Goal: Transaction & Acquisition: Purchase product/service

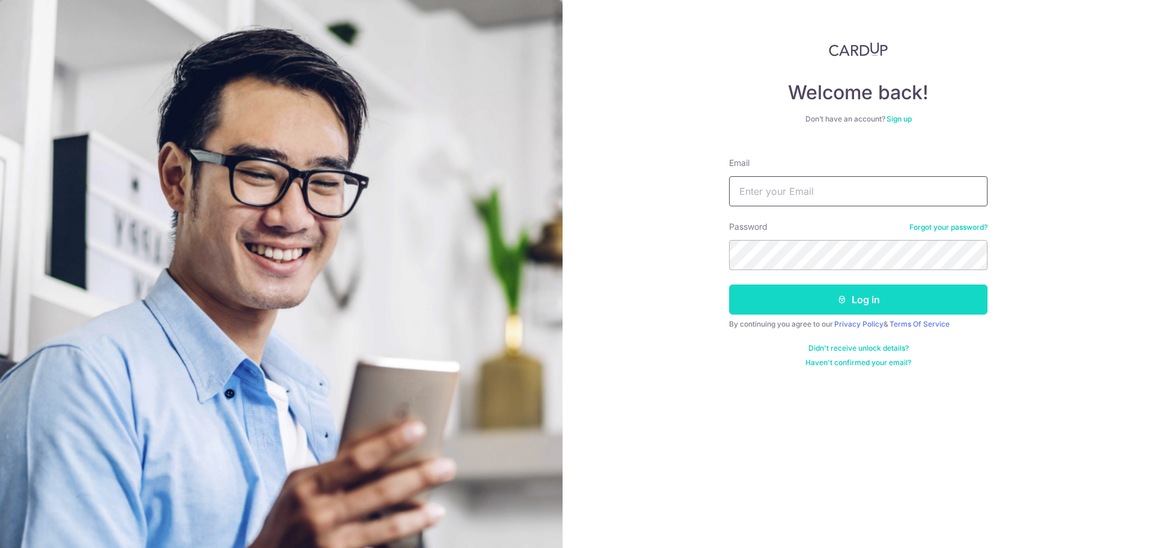
type input "eeloonshin@hotmail.com"
click at [828, 301] on button "Log in" at bounding box center [858, 299] width 259 height 30
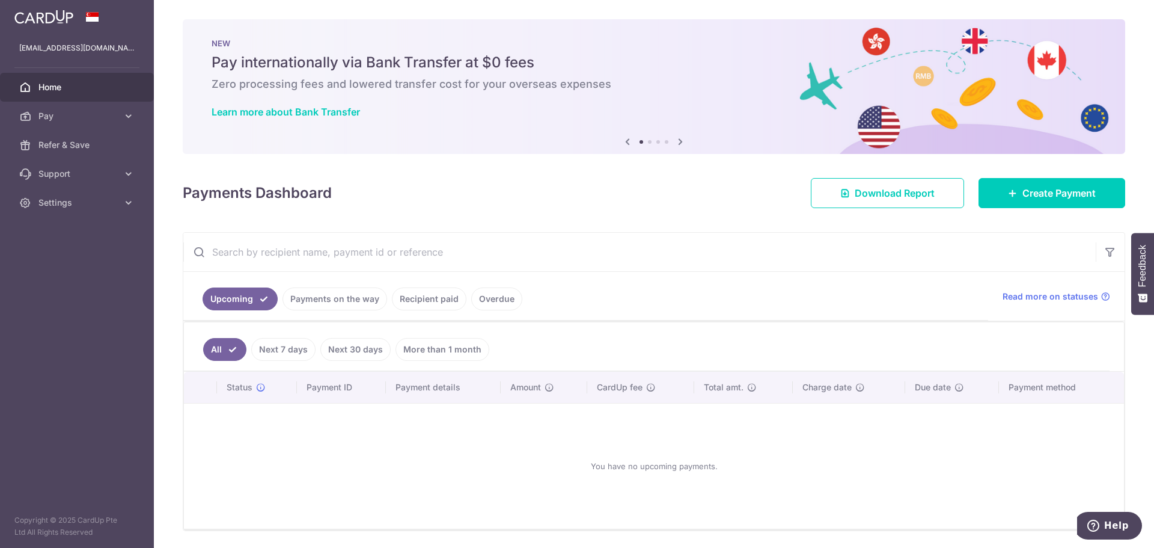
click at [343, 286] on ul "Upcoming Payments on the way Recipient paid Overdue" at bounding box center [585, 296] width 805 height 49
click at [351, 298] on link "Payments on the way" at bounding box center [335, 298] width 105 height 23
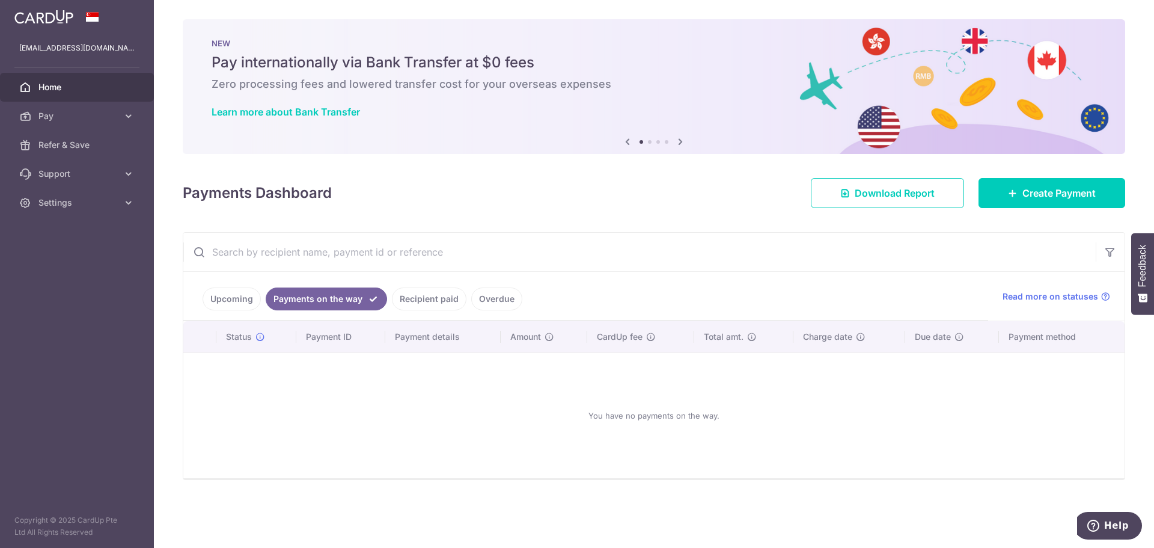
click at [433, 296] on link "Recipient paid" at bounding box center [429, 298] width 75 height 23
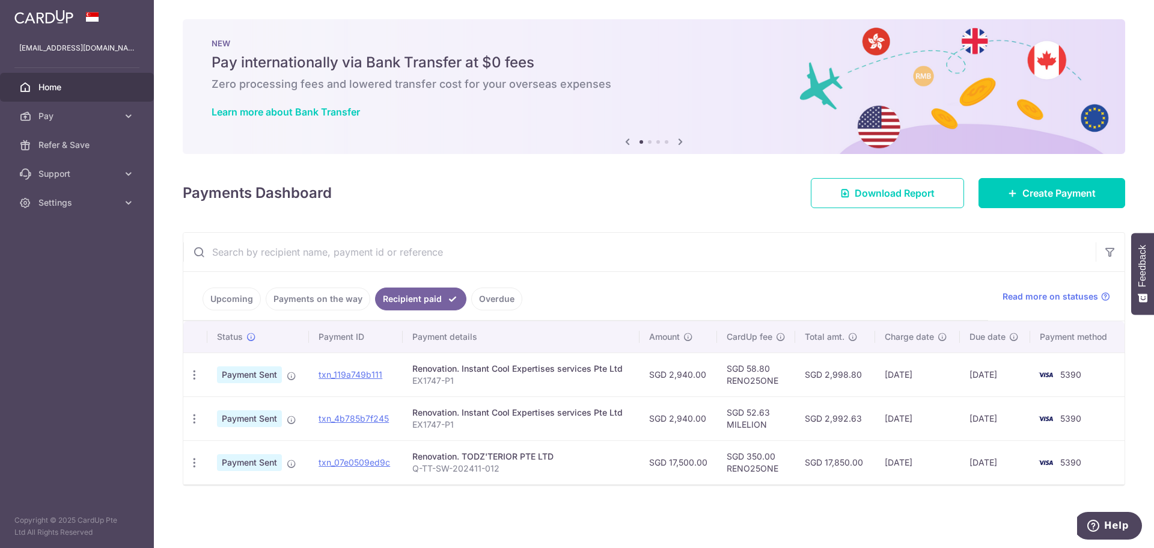
click at [681, 139] on icon at bounding box center [680, 141] width 14 height 15
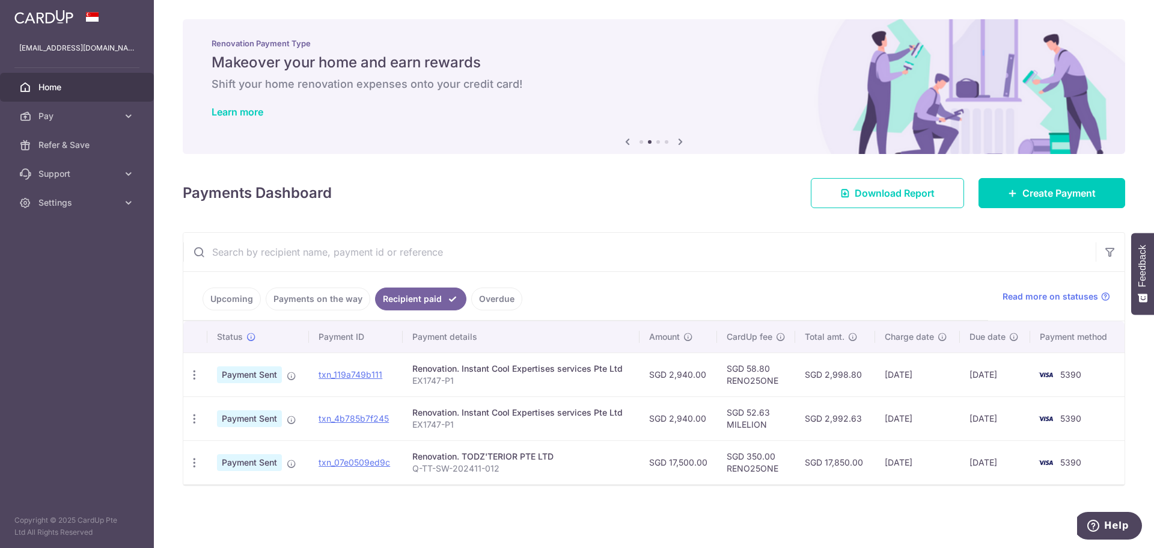
click at [681, 139] on icon at bounding box center [680, 141] width 14 height 15
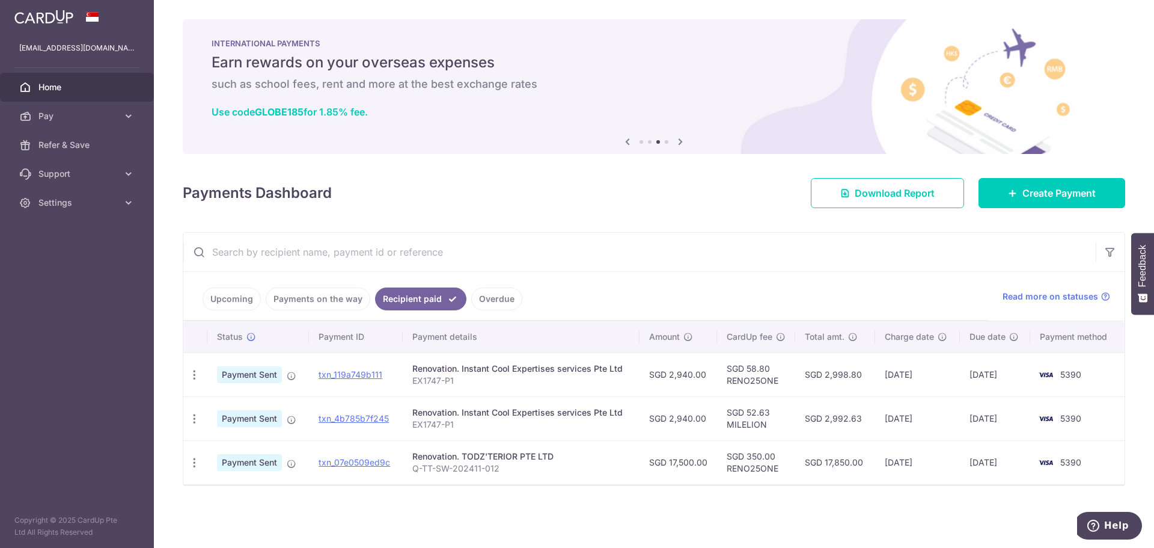
click at [681, 139] on icon at bounding box center [680, 141] width 14 height 15
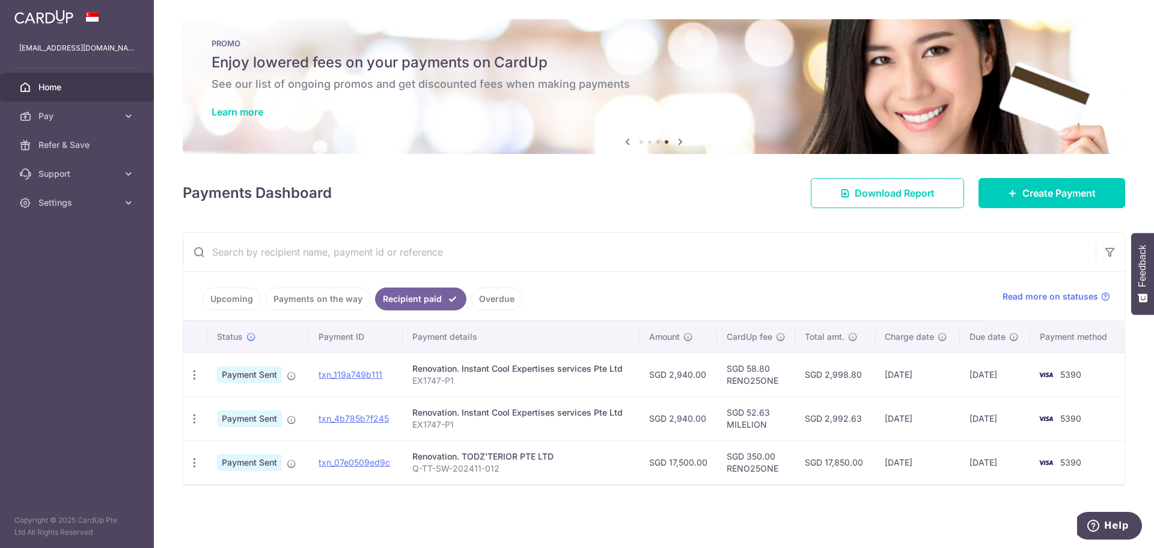
click at [681, 139] on icon at bounding box center [680, 141] width 14 height 15
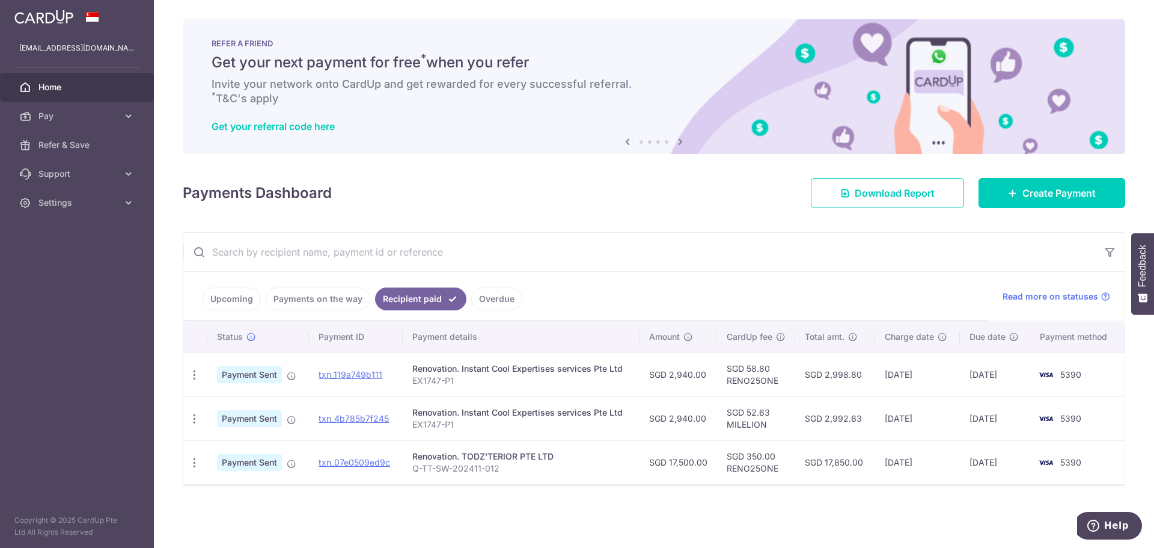
click at [681, 139] on icon at bounding box center [680, 141] width 14 height 15
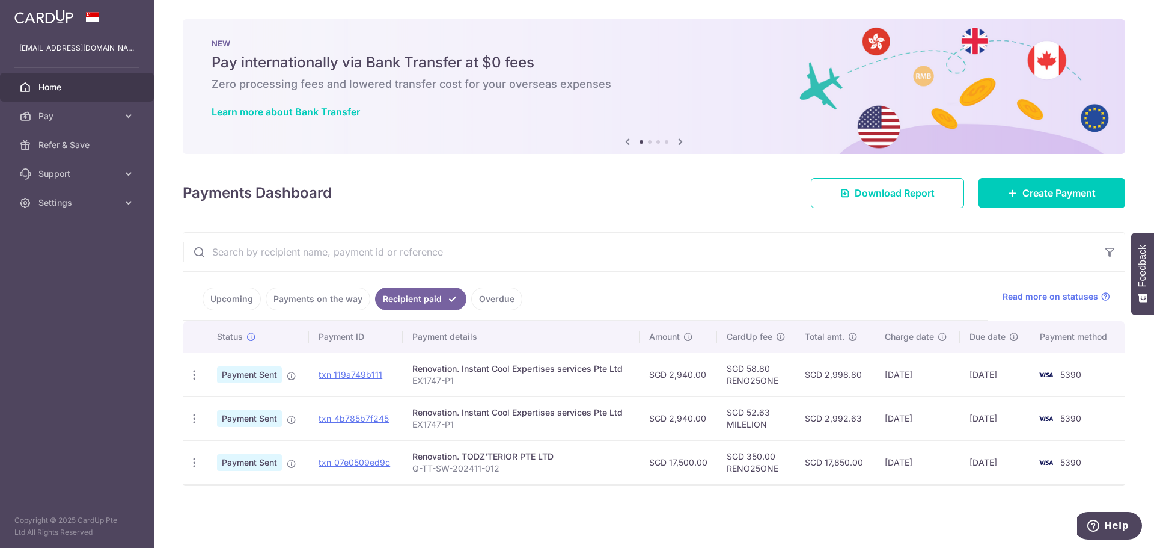
click at [681, 139] on icon at bounding box center [680, 141] width 14 height 15
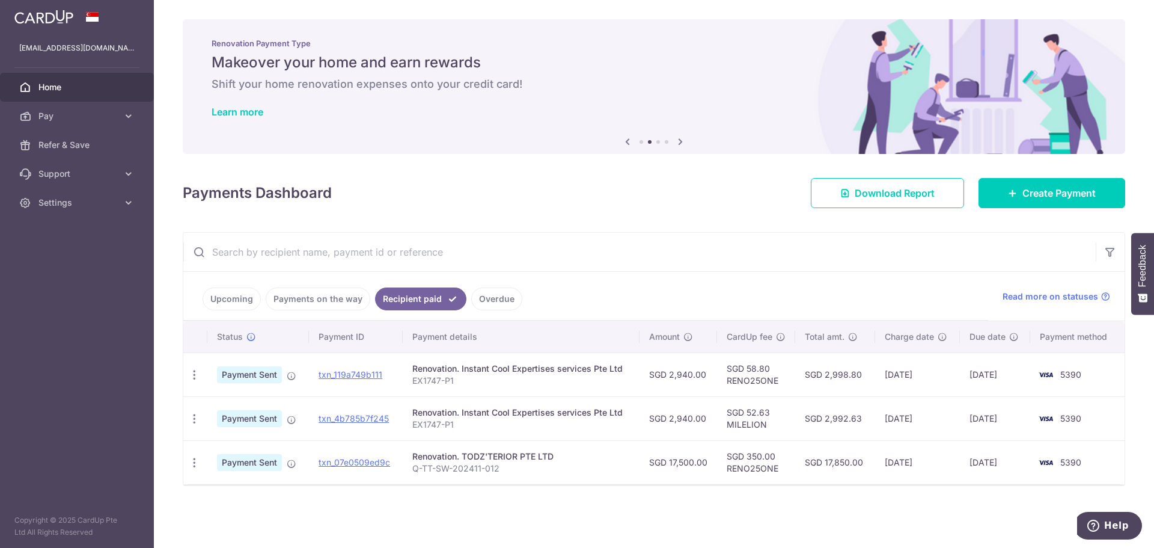
click at [681, 139] on icon at bounding box center [680, 141] width 14 height 15
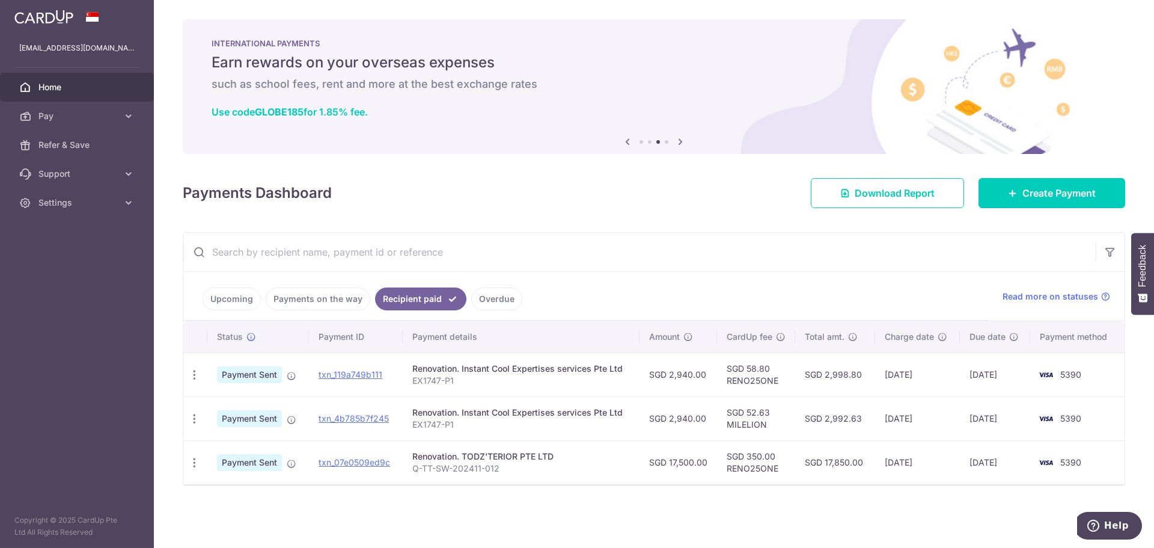
click at [682, 139] on icon at bounding box center [680, 141] width 14 height 15
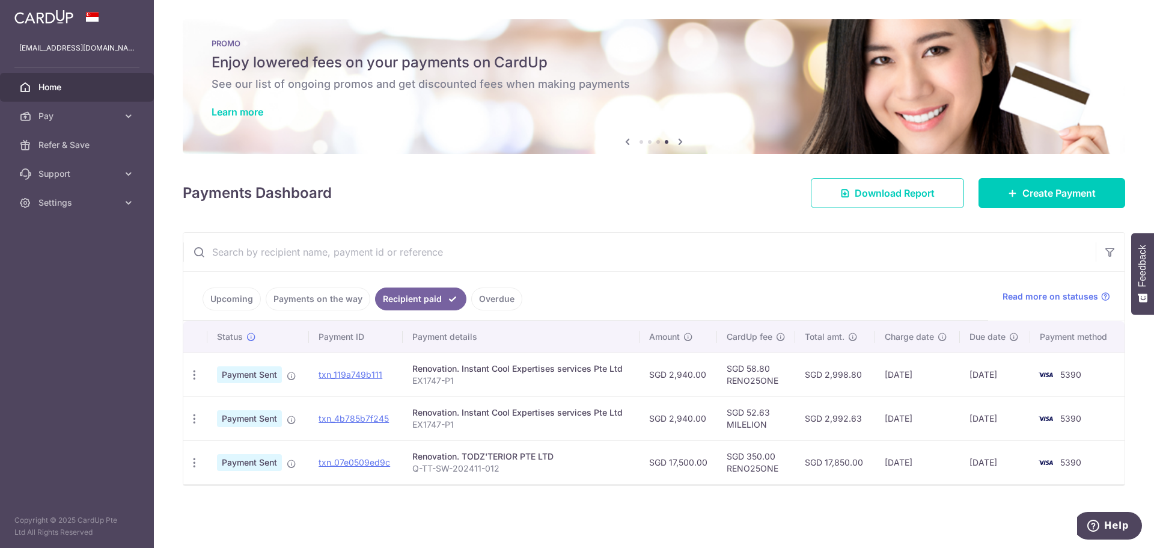
click at [682, 139] on icon at bounding box center [680, 141] width 14 height 15
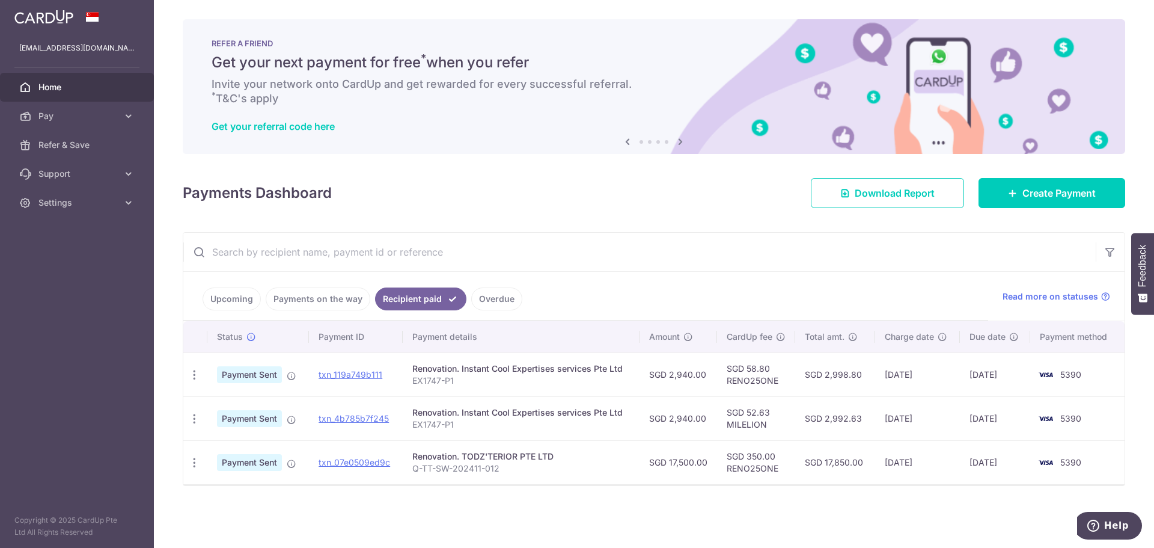
click at [682, 139] on icon at bounding box center [680, 141] width 14 height 15
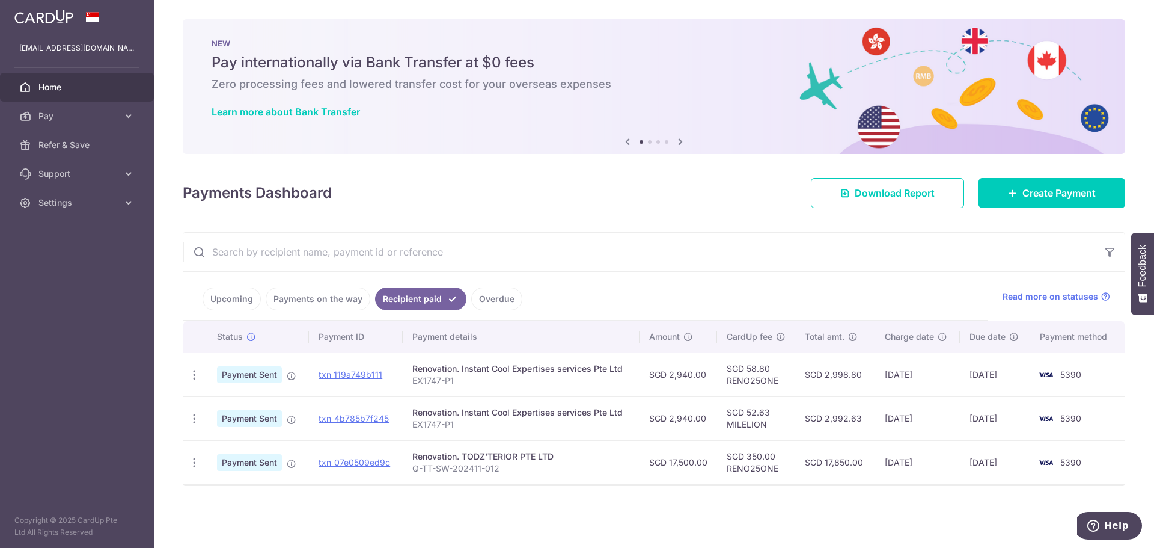
click at [682, 139] on icon at bounding box center [680, 141] width 14 height 15
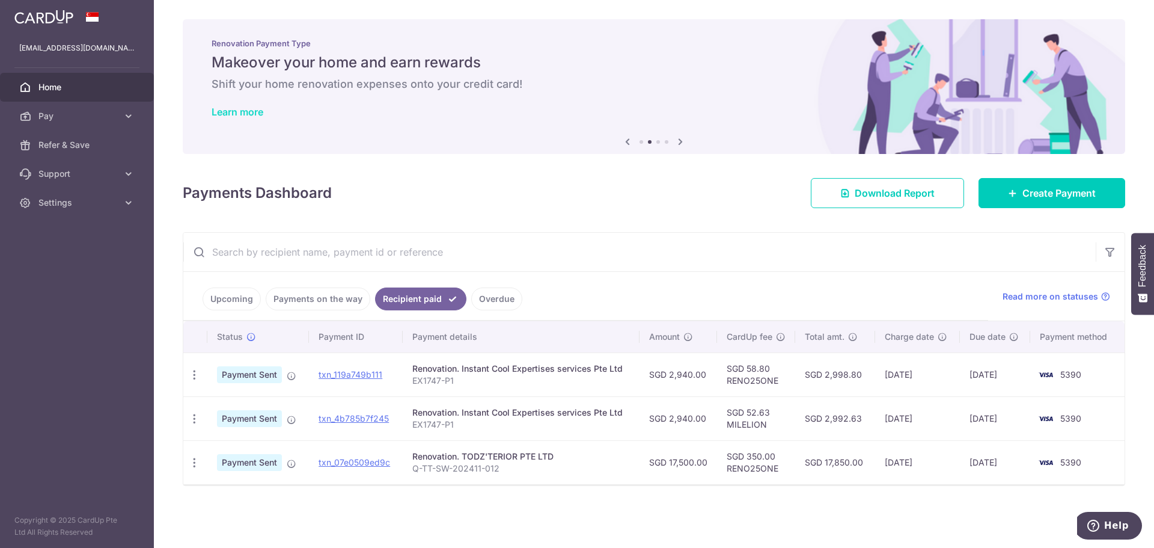
click at [252, 112] on link "Learn more" at bounding box center [238, 112] width 52 height 12
click at [682, 144] on icon at bounding box center [680, 141] width 14 height 15
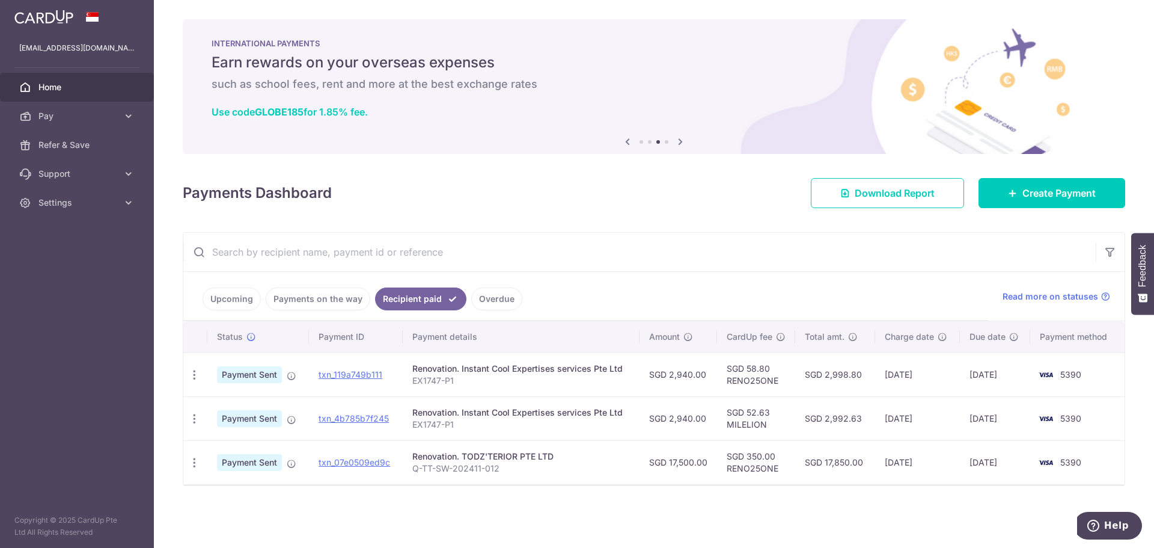
click at [682, 144] on icon at bounding box center [680, 141] width 14 height 15
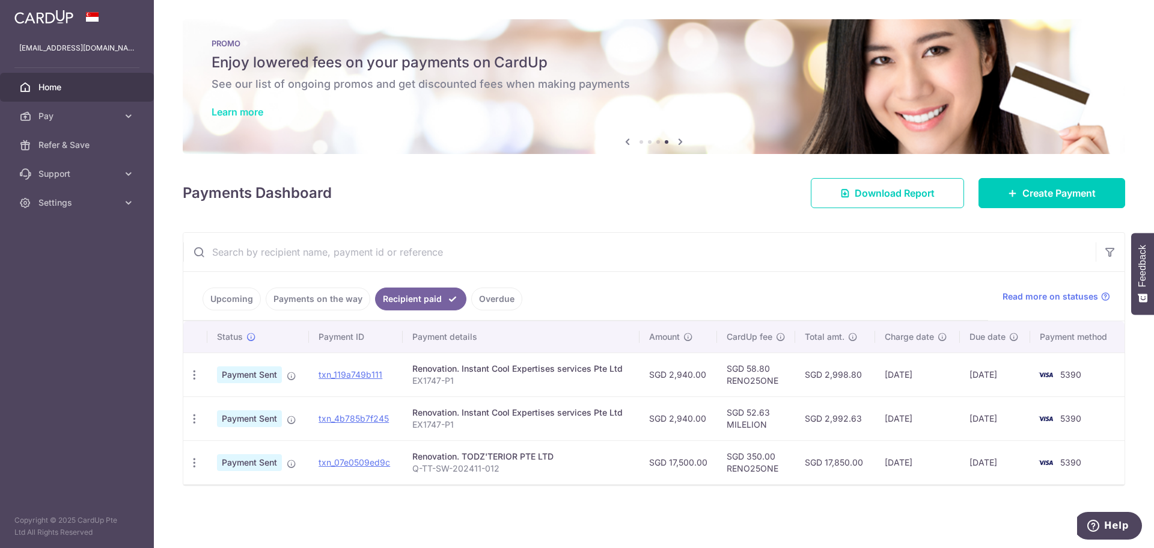
click at [257, 114] on link "Learn more" at bounding box center [238, 112] width 52 height 12
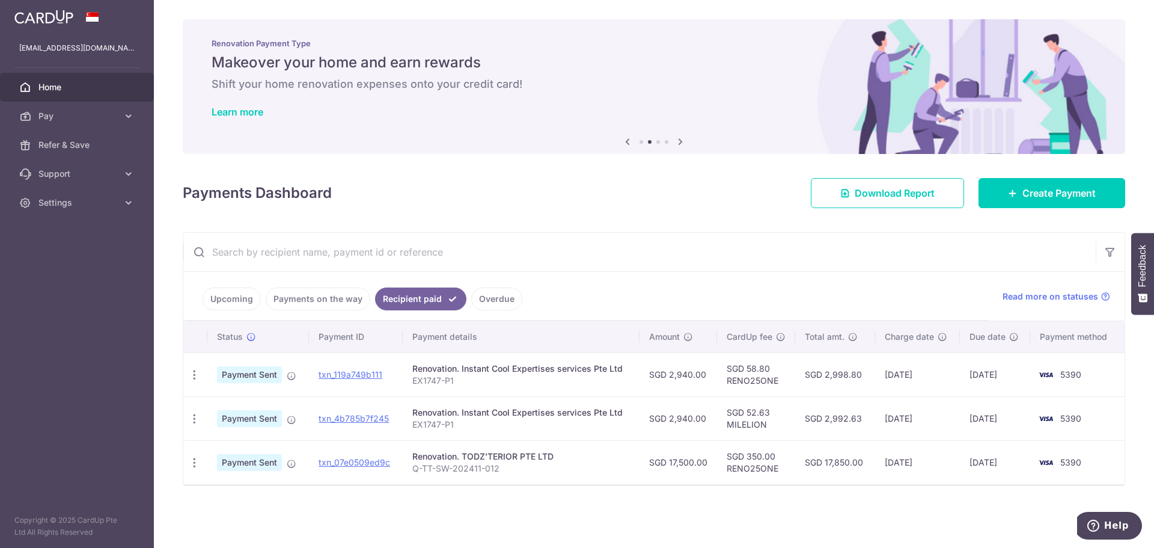
click at [225, 295] on link "Upcoming" at bounding box center [232, 298] width 58 height 23
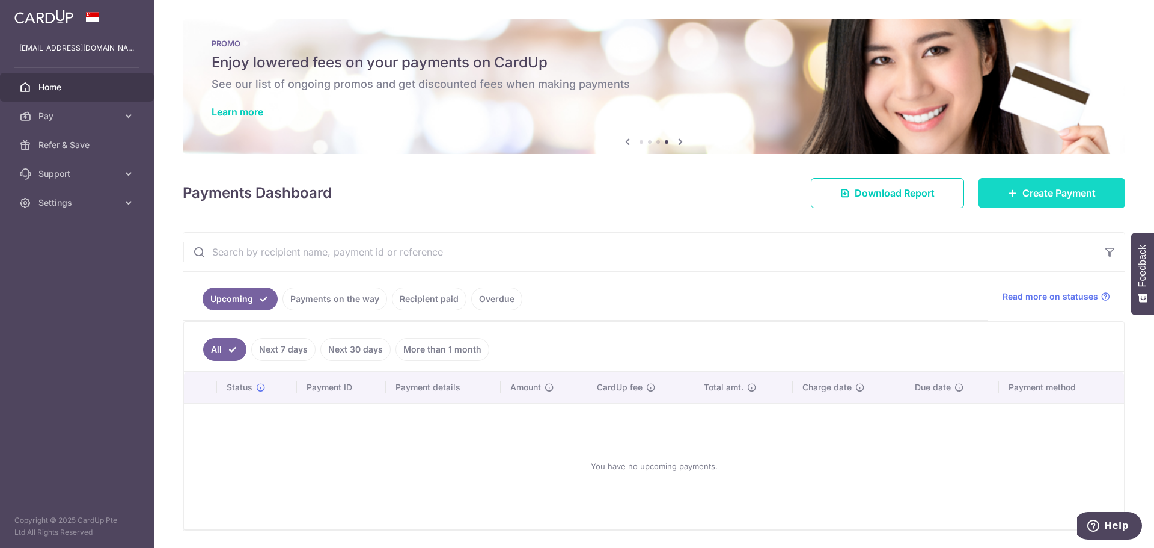
click at [1051, 197] on span "Create Payment" at bounding box center [1059, 193] width 73 height 14
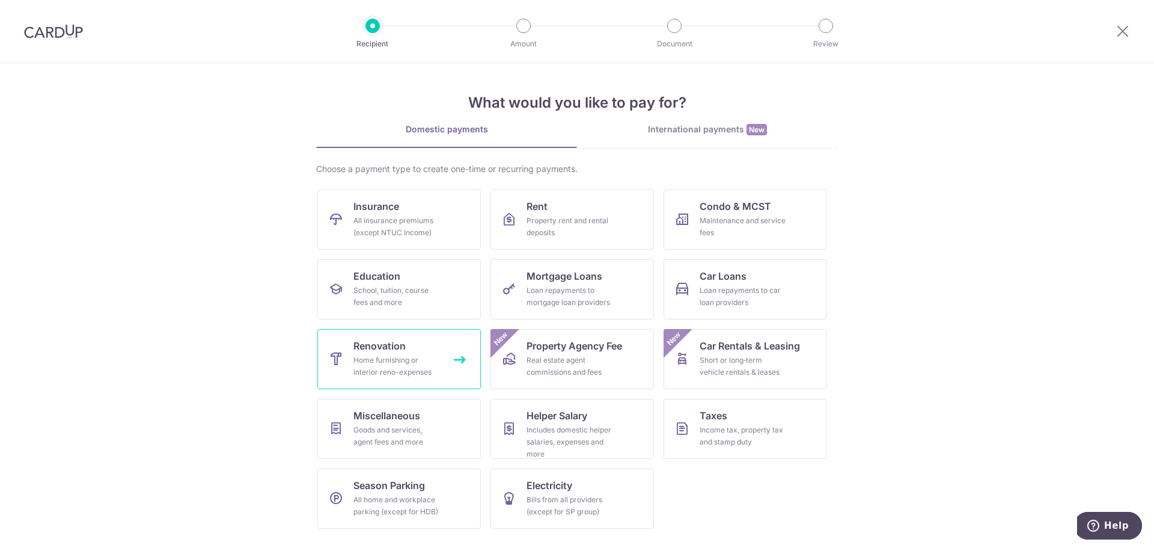
click at [412, 353] on link "Renovation Home furnishing or interior reno-expenses" at bounding box center [399, 359] width 164 height 60
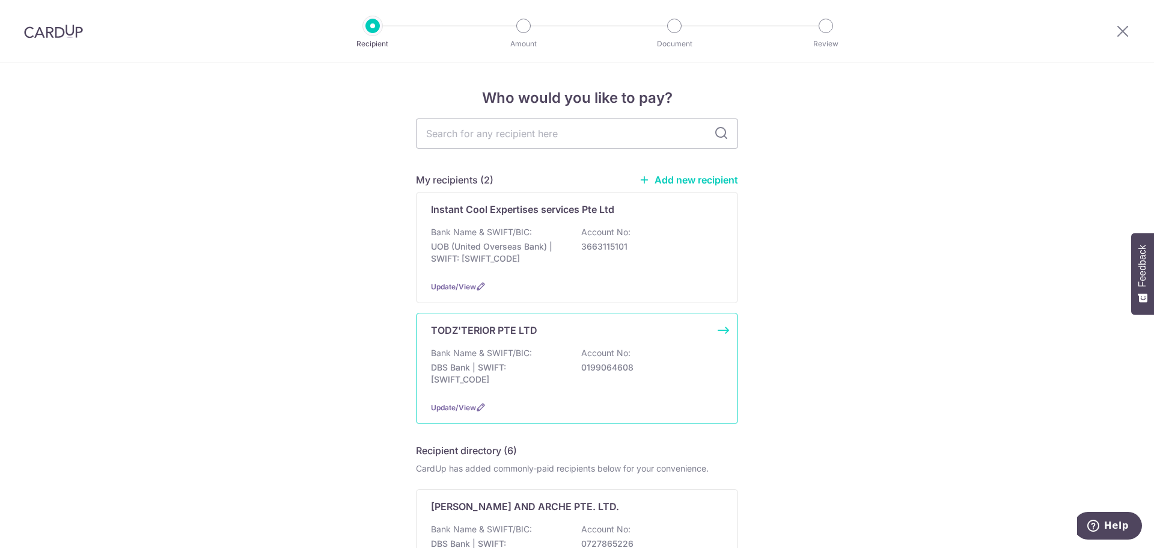
click at [669, 366] on p "0199064608" at bounding box center [648, 367] width 135 height 12
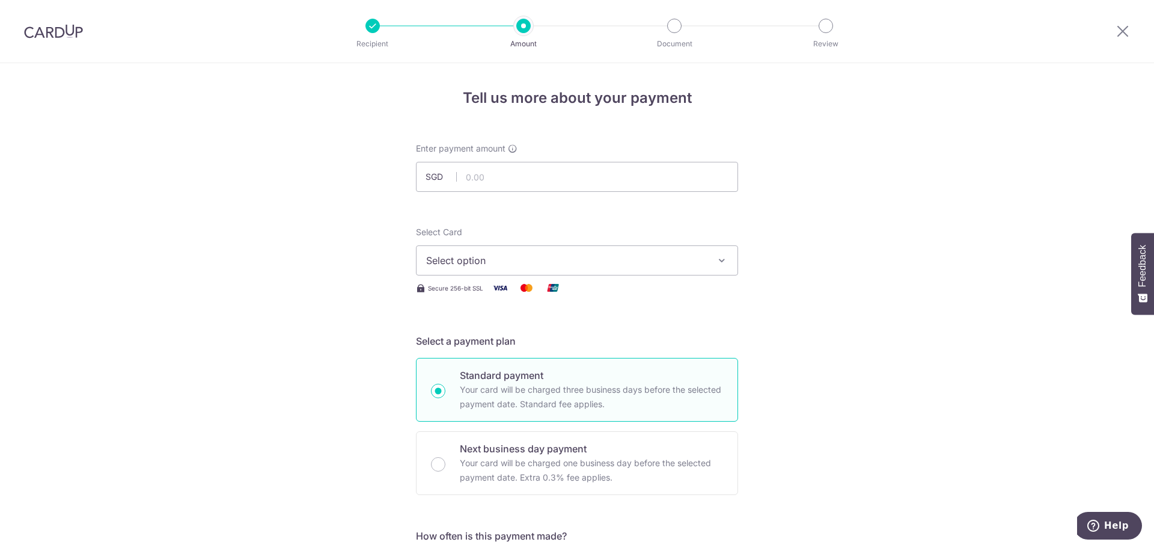
click at [673, 273] on button "Select option" at bounding box center [577, 260] width 322 height 30
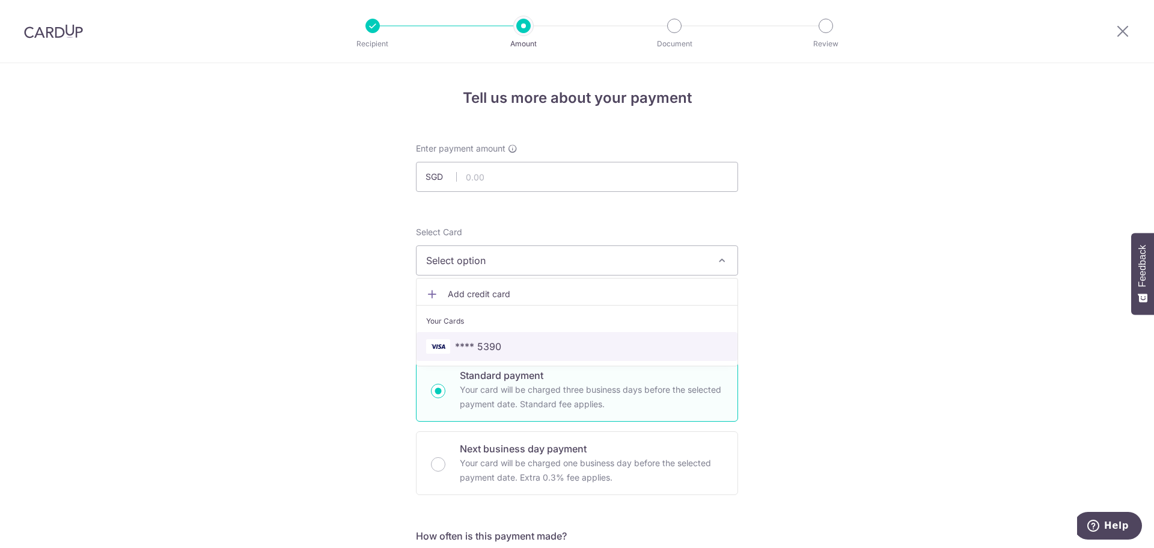
click at [506, 344] on span "**** 5390" at bounding box center [577, 346] width 302 height 14
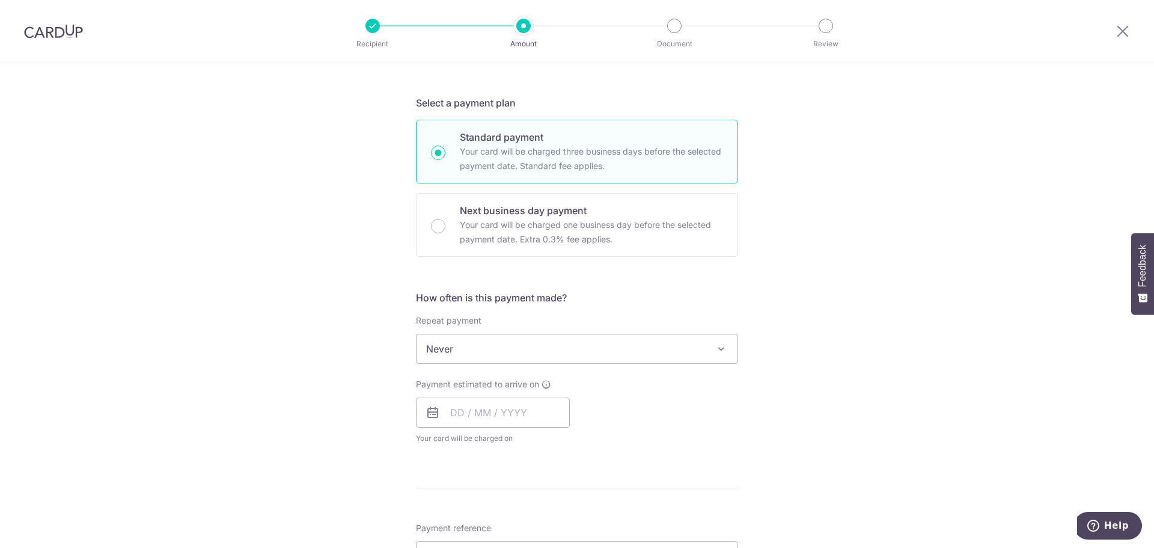
scroll to position [240, 0]
click at [518, 403] on input "text" at bounding box center [493, 410] width 154 height 30
click at [512, 518] on link "8" at bounding box center [512, 519] width 19 height 19
type input "08/10/2025"
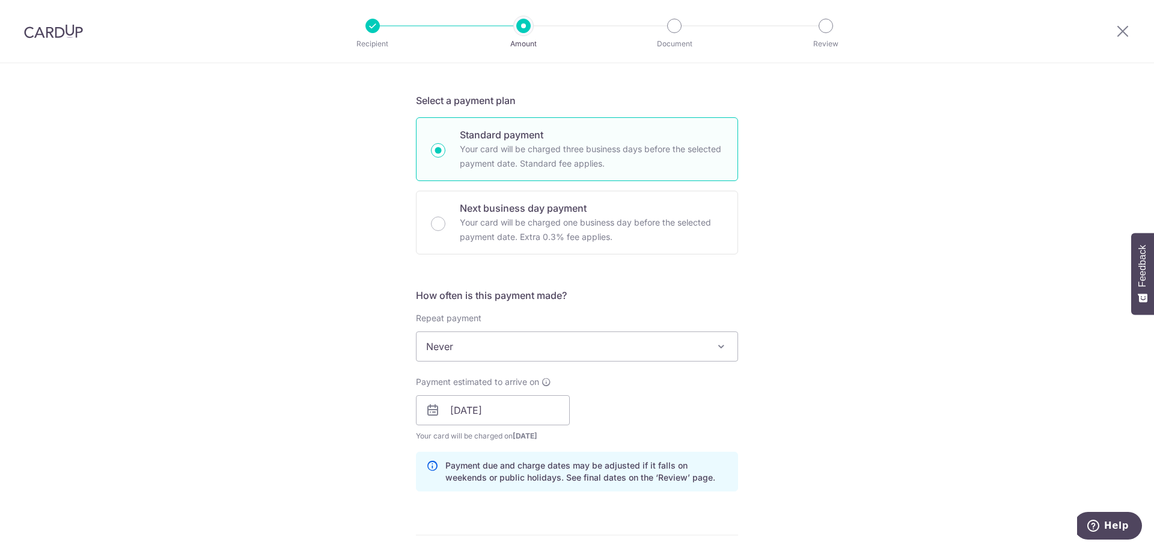
click at [818, 417] on div "Tell us more about your payment Enter payment amount SGD Select Card **** 5390 …" at bounding box center [577, 431] width 1154 height 1217
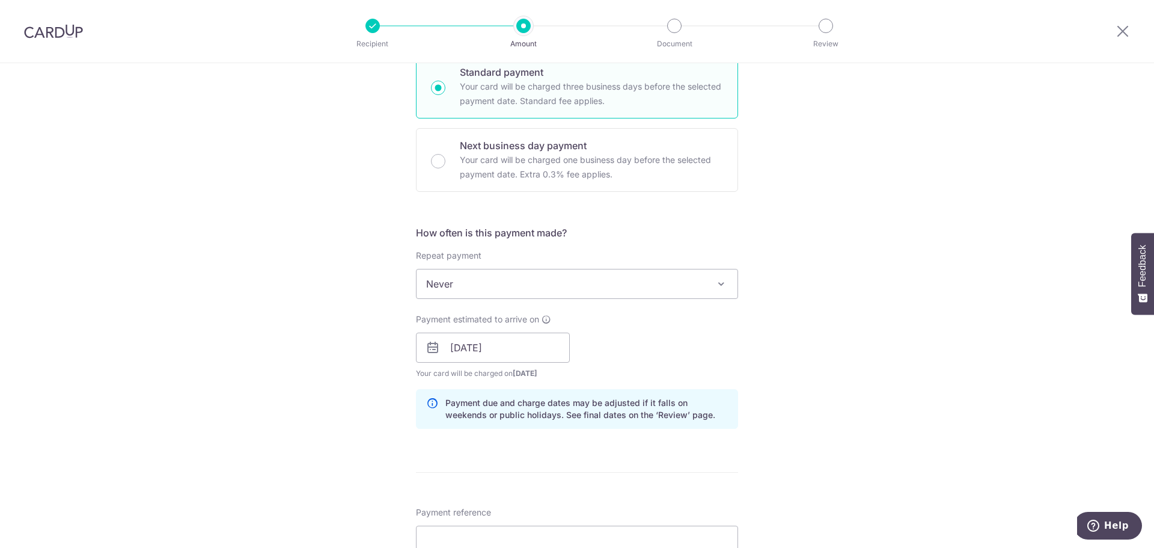
scroll to position [361, 0]
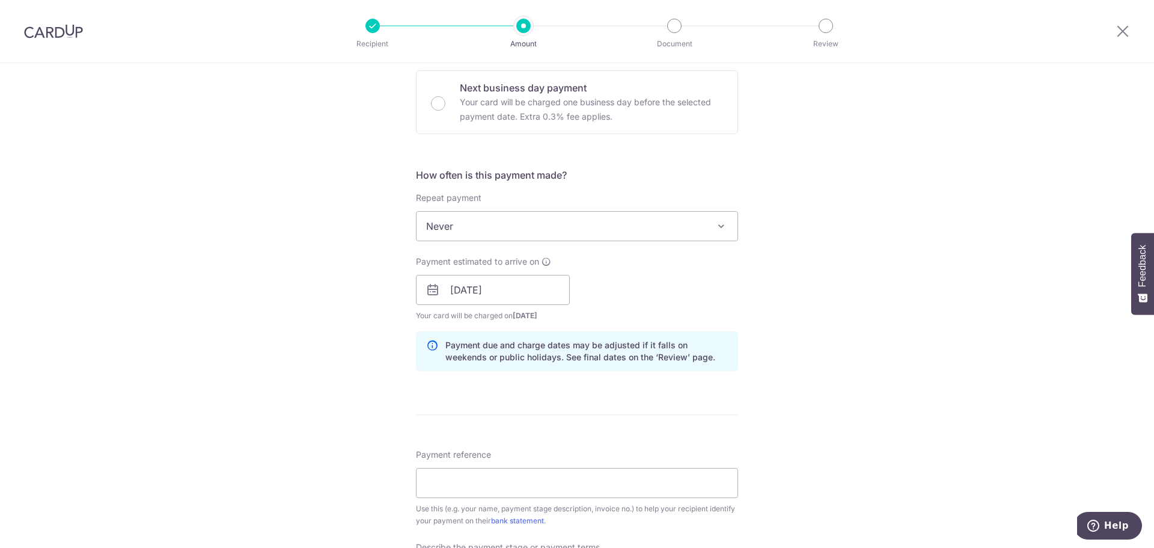
click at [889, 393] on div "Tell us more about your payment Enter payment amount SGD Select Card **** 5390 …" at bounding box center [577, 310] width 1154 height 1217
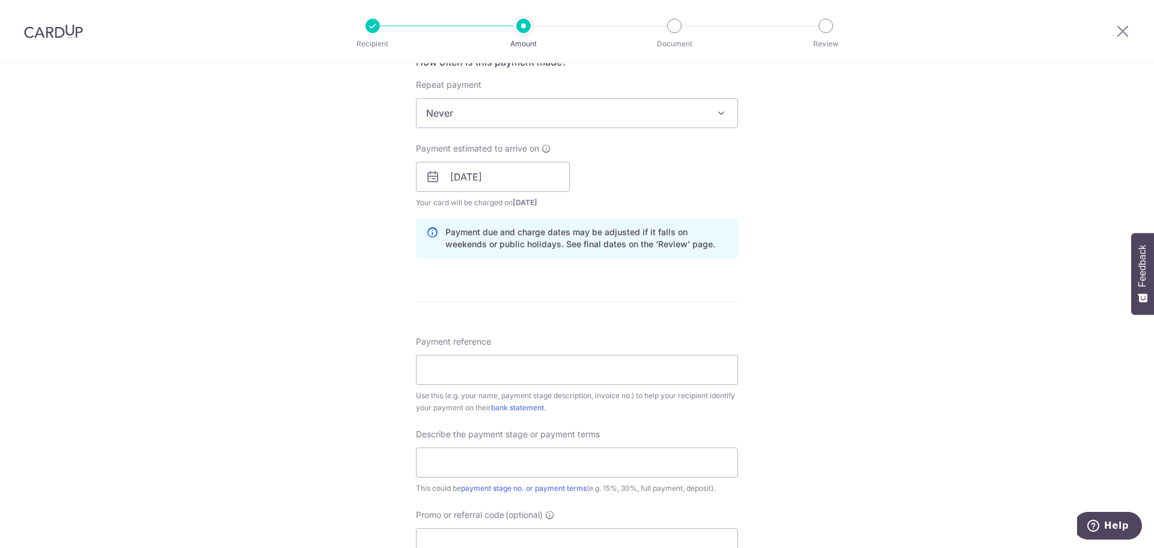
scroll to position [481, 0]
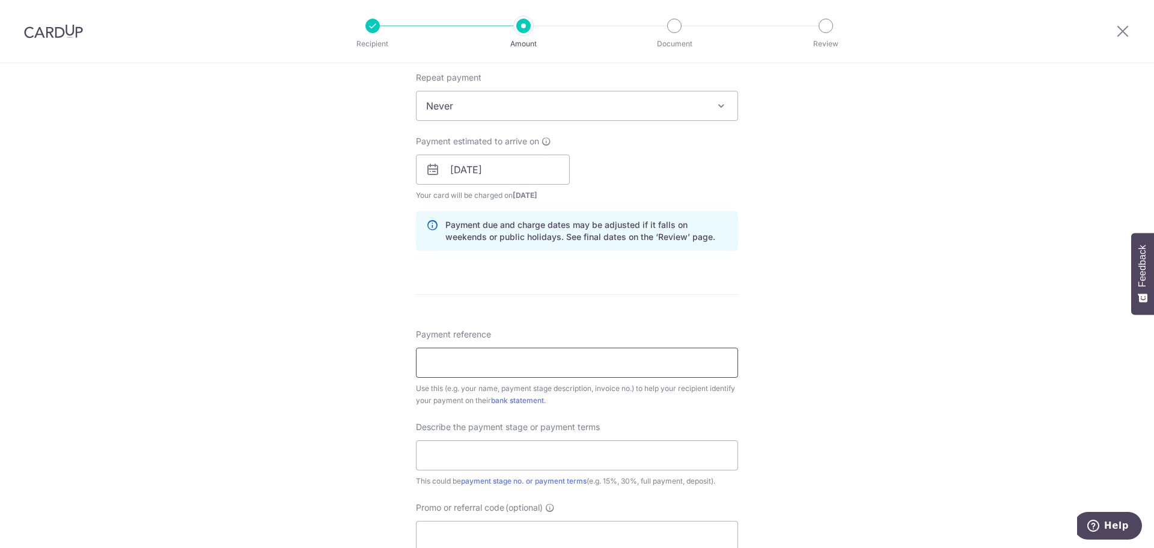
click at [582, 368] on input "Payment reference" at bounding box center [577, 362] width 322 height 30
type input "Shin [STREET_ADDRESS]"
click at [892, 282] on div "Tell us more about your payment Enter payment amount SGD Select Card **** 5390 …" at bounding box center [577, 190] width 1154 height 1217
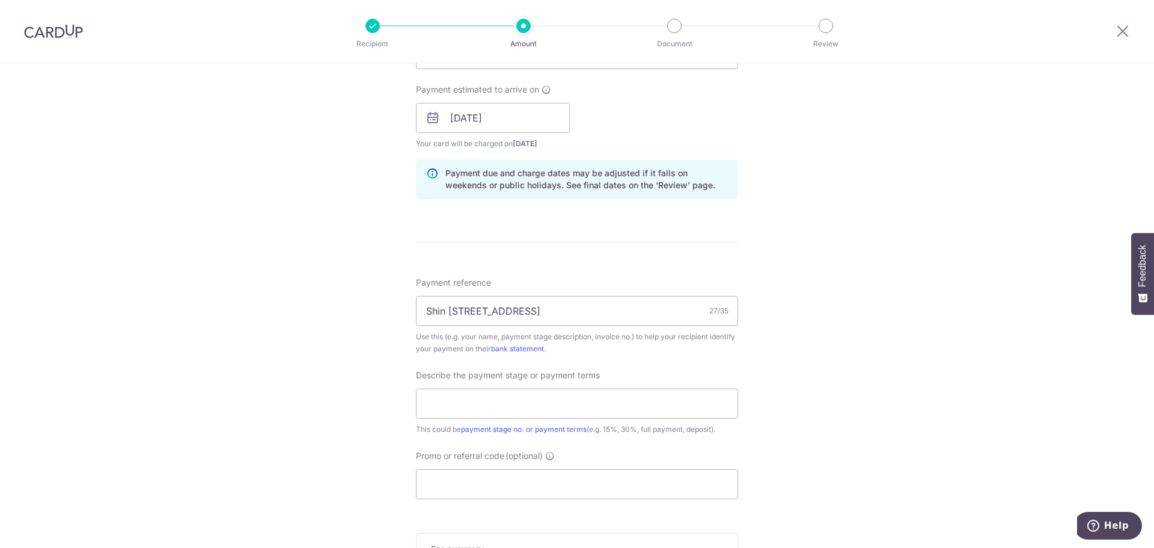
scroll to position [601, 0]
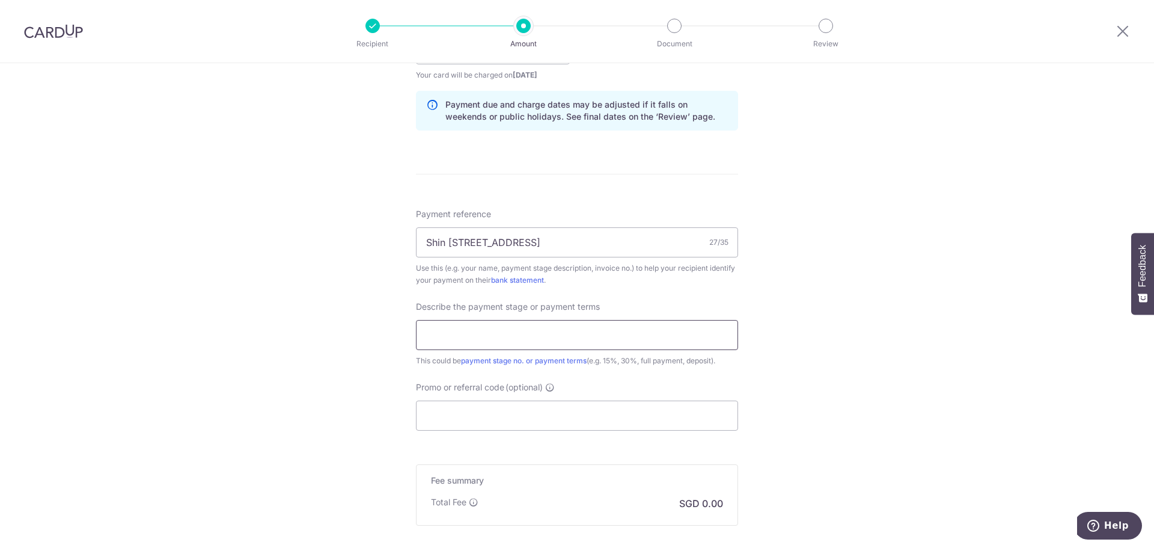
click at [589, 345] on input "text" at bounding box center [577, 335] width 322 height 30
click at [819, 346] on div "Tell us more about your payment Enter payment amount SGD Select Card **** 5390 …" at bounding box center [577, 70] width 1154 height 1217
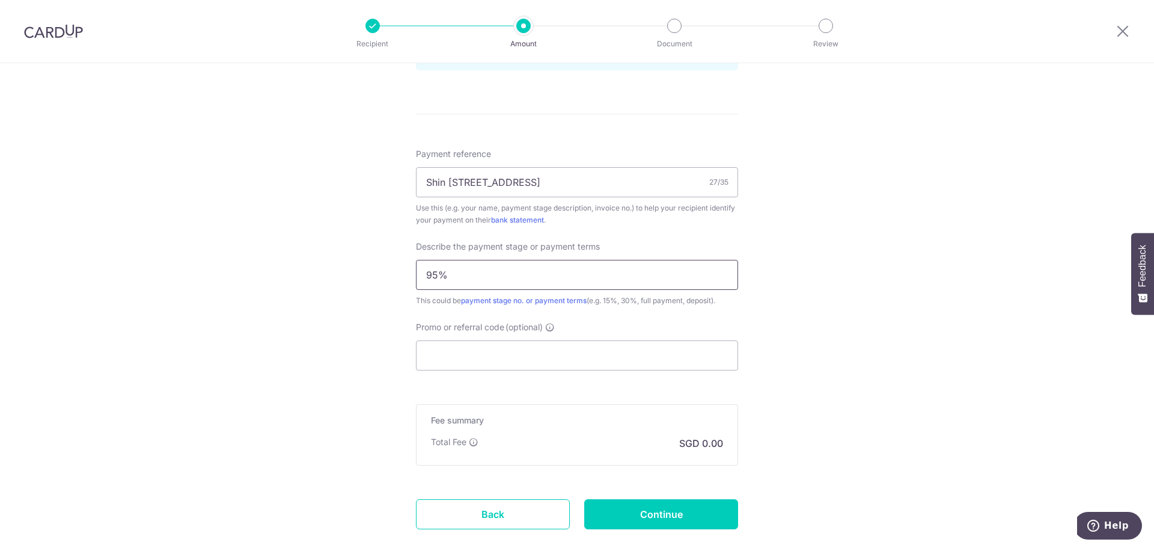
drag, startPoint x: 494, startPoint y: 284, endPoint x: 406, endPoint y: 283, distance: 87.8
click at [406, 283] on div "Tell us more about your payment Enter payment amount SGD Select Card **** 5390 …" at bounding box center [577, 10] width 1154 height 1217
type input "payment up to 95%"
click at [459, 360] on input "Promo or referral code (optional)" at bounding box center [577, 355] width 322 height 30
paste input "RENO25ONE"
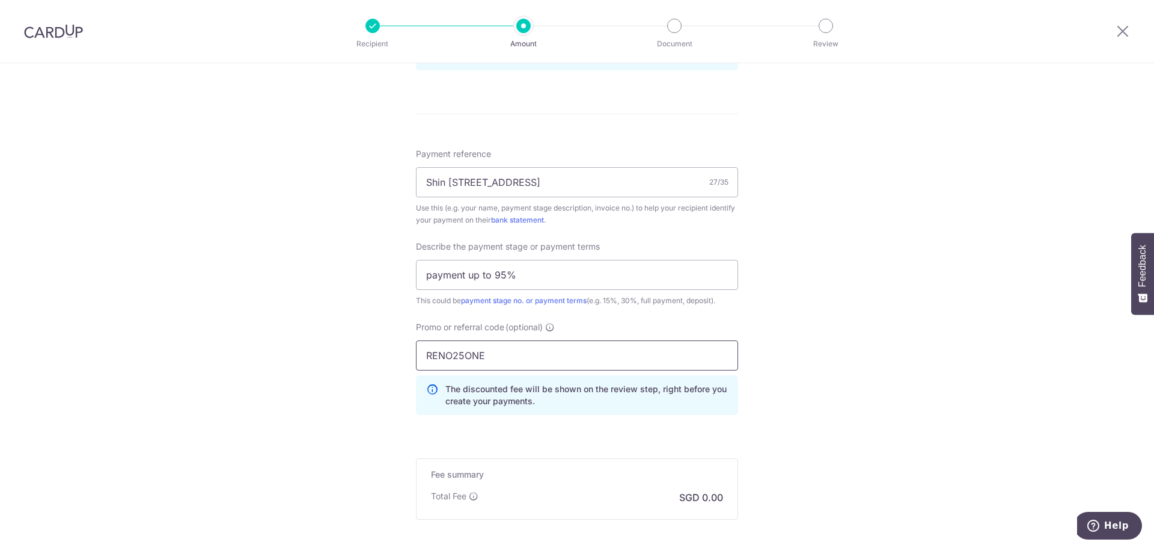
type input "RENO25ONE"
click at [810, 360] on div "Tell us more about your payment Enter payment amount SGD Select Card **** 5390 …" at bounding box center [577, 37] width 1154 height 1271
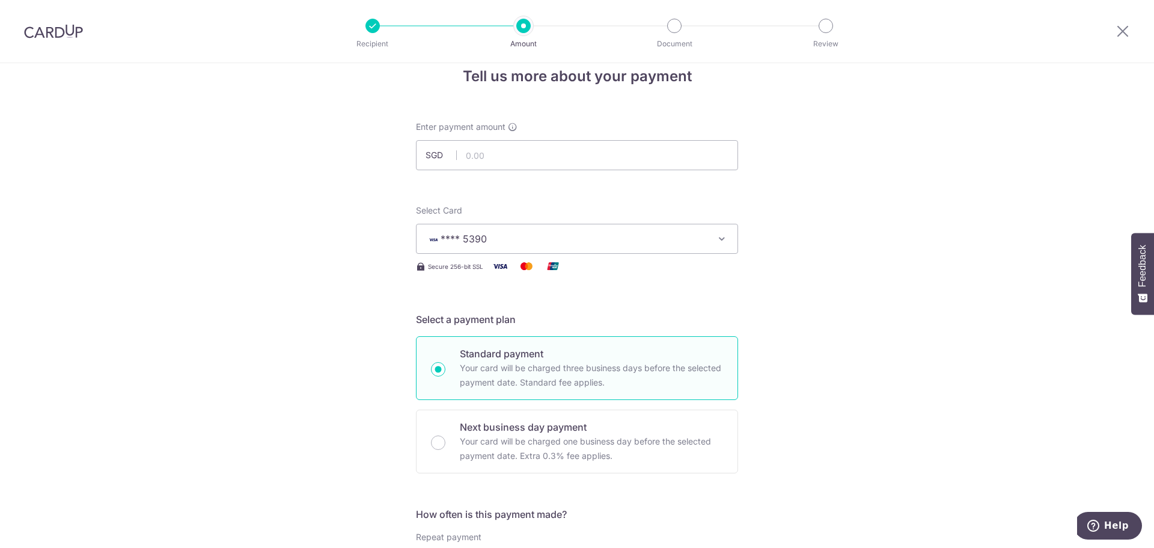
scroll to position [0, 0]
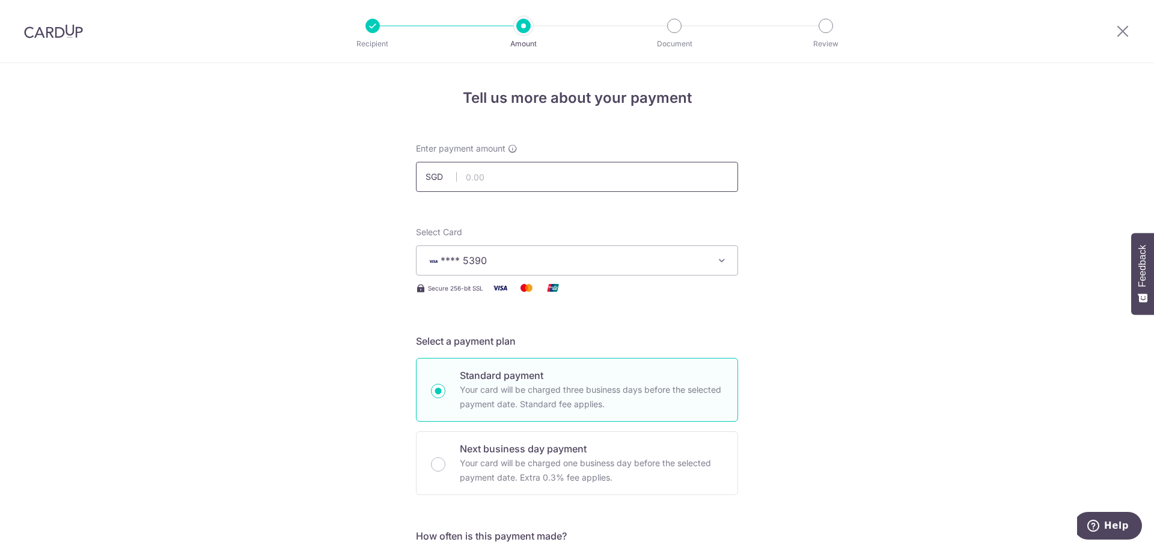
click at [524, 187] on input "text" at bounding box center [577, 177] width 322 height 30
type input "25,415.00"
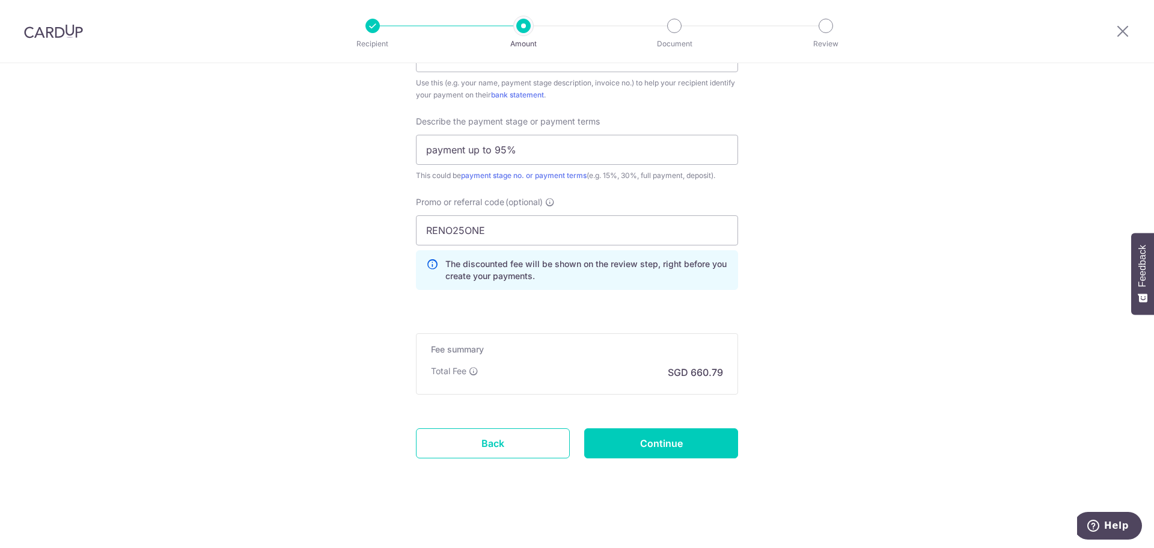
scroll to position [787, 0]
click at [704, 445] on input "Continue" at bounding box center [661, 442] width 154 height 30
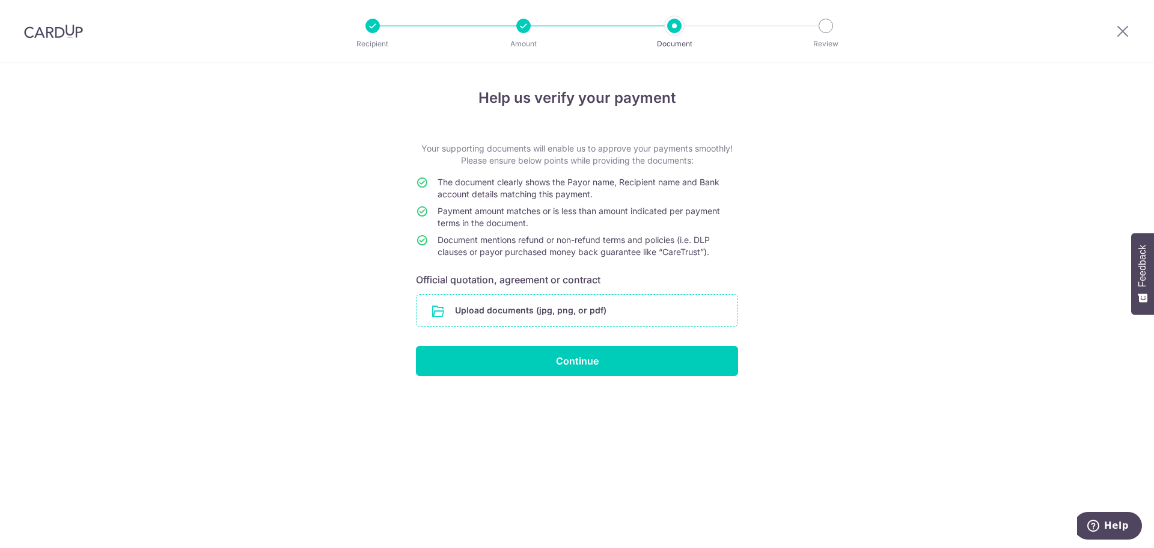
click at [578, 296] on input "file" at bounding box center [577, 310] width 321 height 31
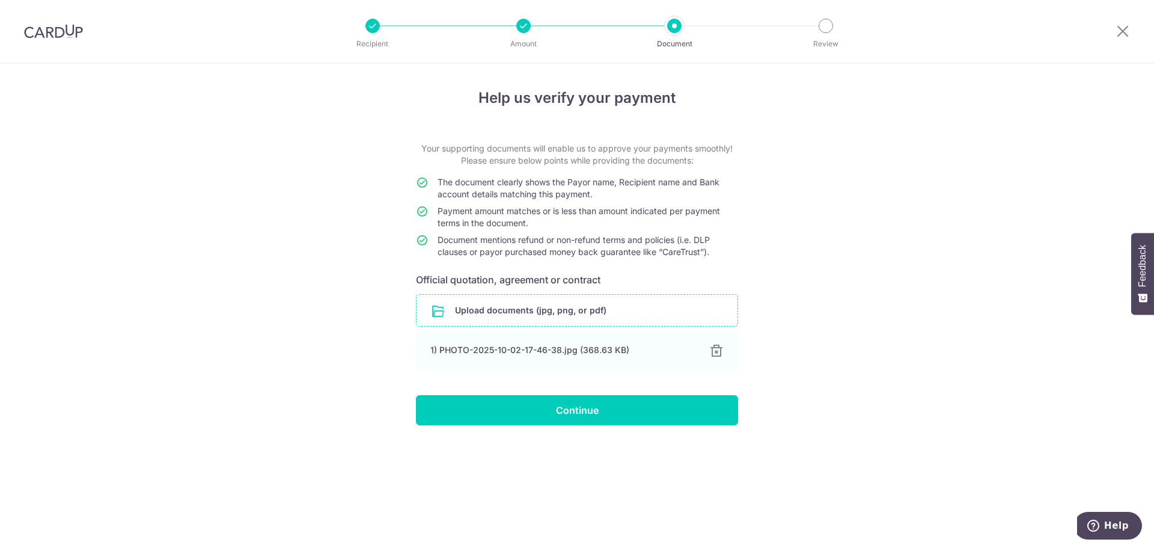
click at [536, 310] on input "file" at bounding box center [577, 310] width 321 height 31
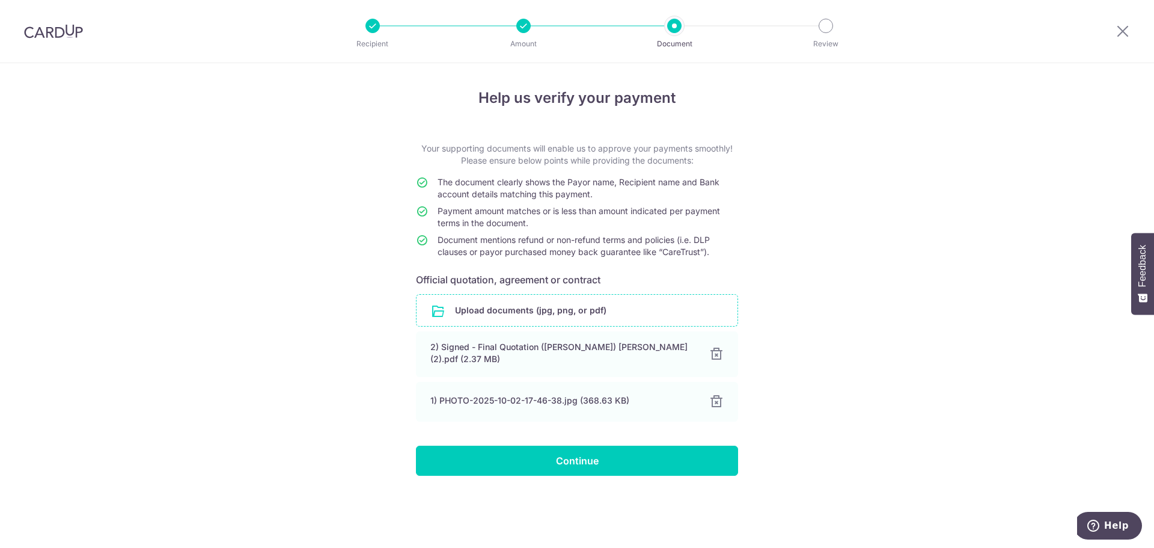
click at [540, 313] on input "file" at bounding box center [577, 310] width 321 height 31
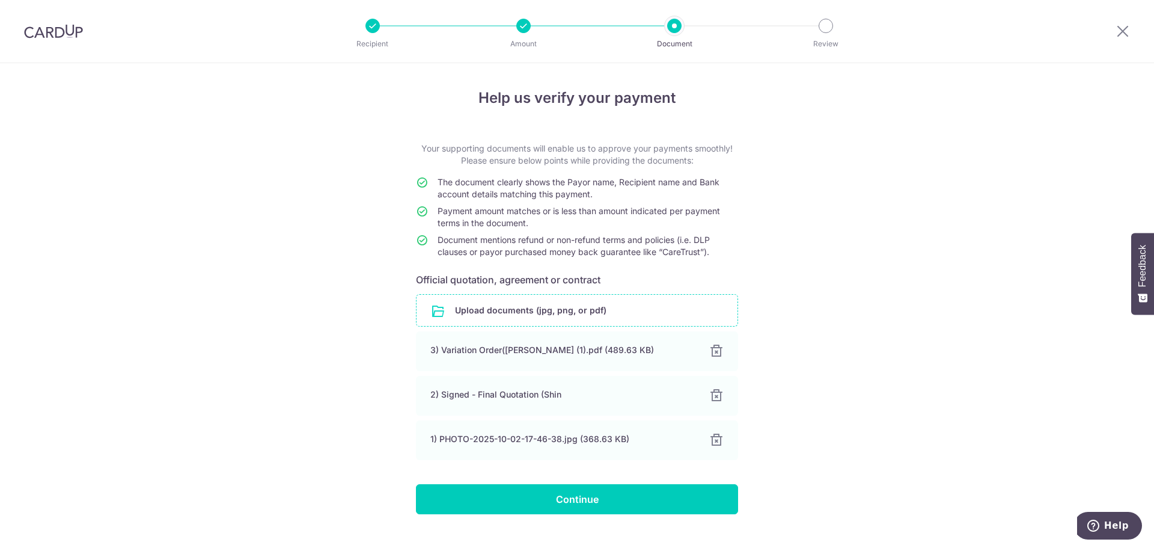
click at [594, 308] on input "file" at bounding box center [577, 310] width 321 height 31
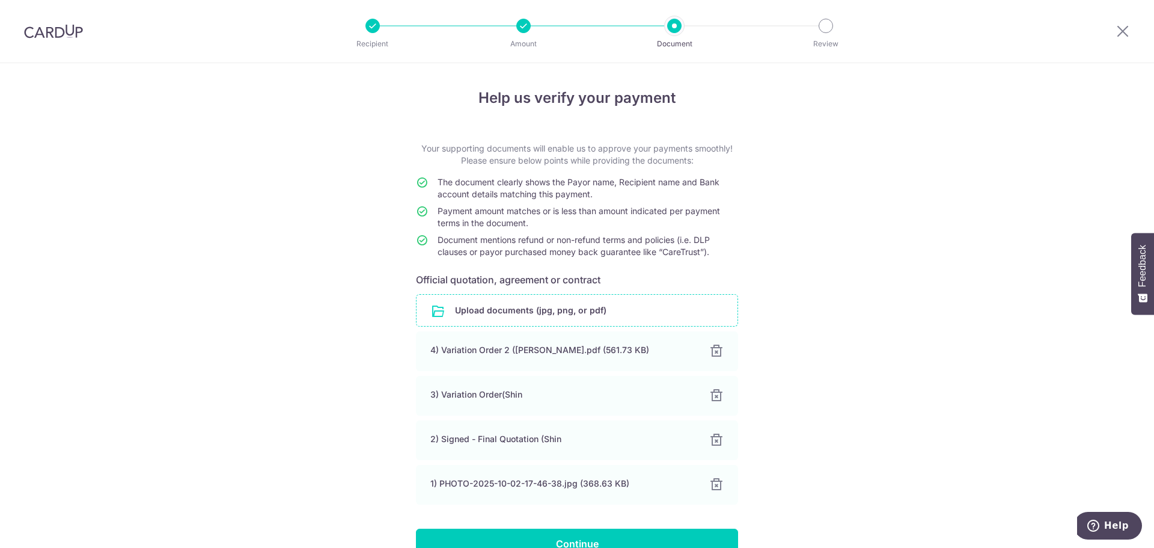
click at [632, 311] on input "file" at bounding box center [577, 310] width 321 height 31
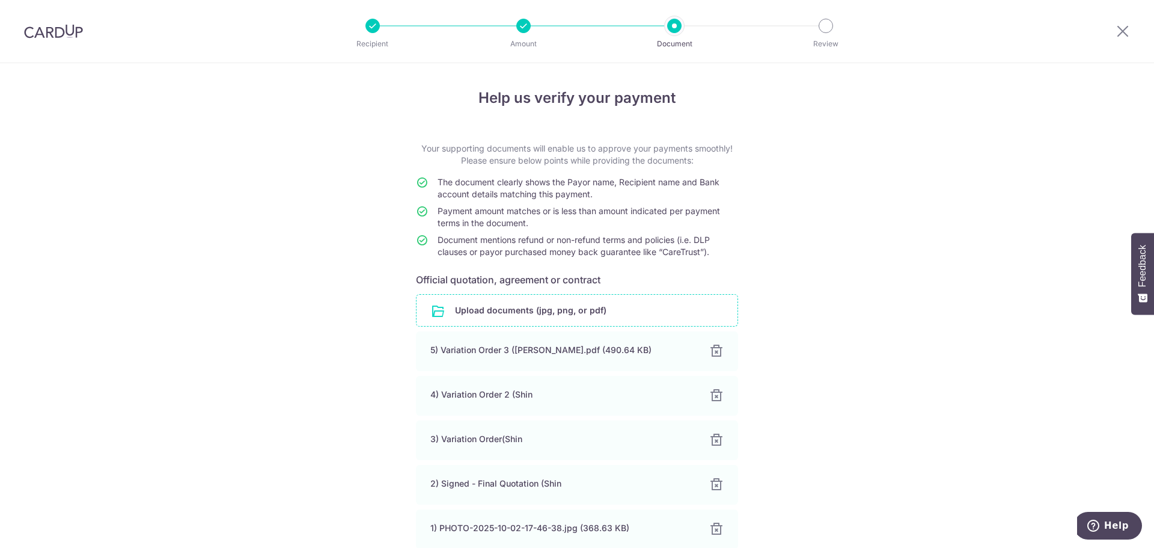
click at [593, 317] on input "file" at bounding box center [577, 310] width 321 height 31
click at [937, 355] on div "Help us verify your payment Your supporting documents will enable us to approve…" at bounding box center [577, 383] width 1154 height 641
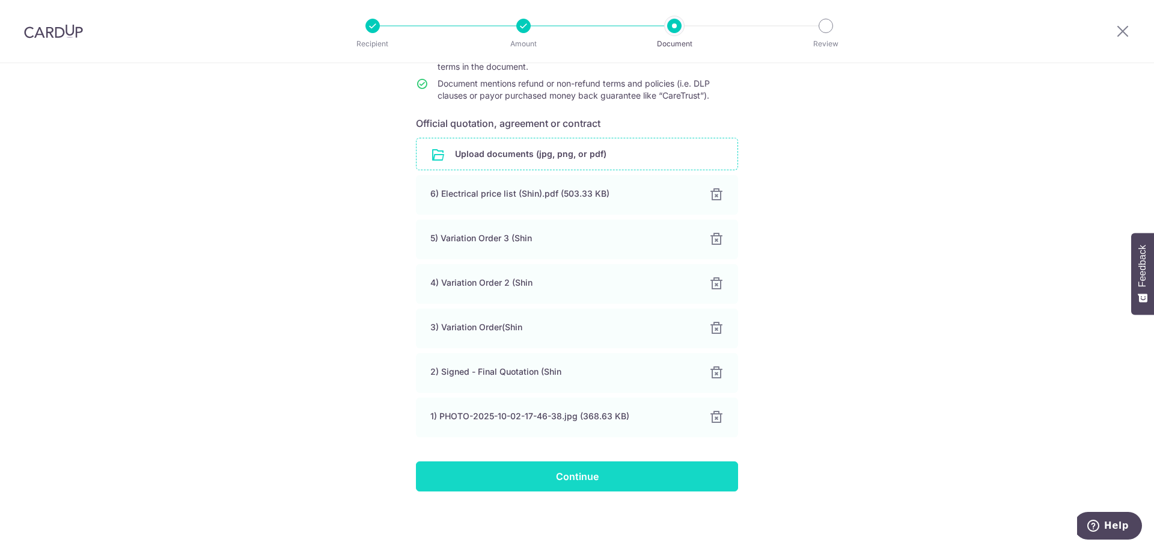
click at [654, 473] on input "Continue" at bounding box center [577, 476] width 322 height 30
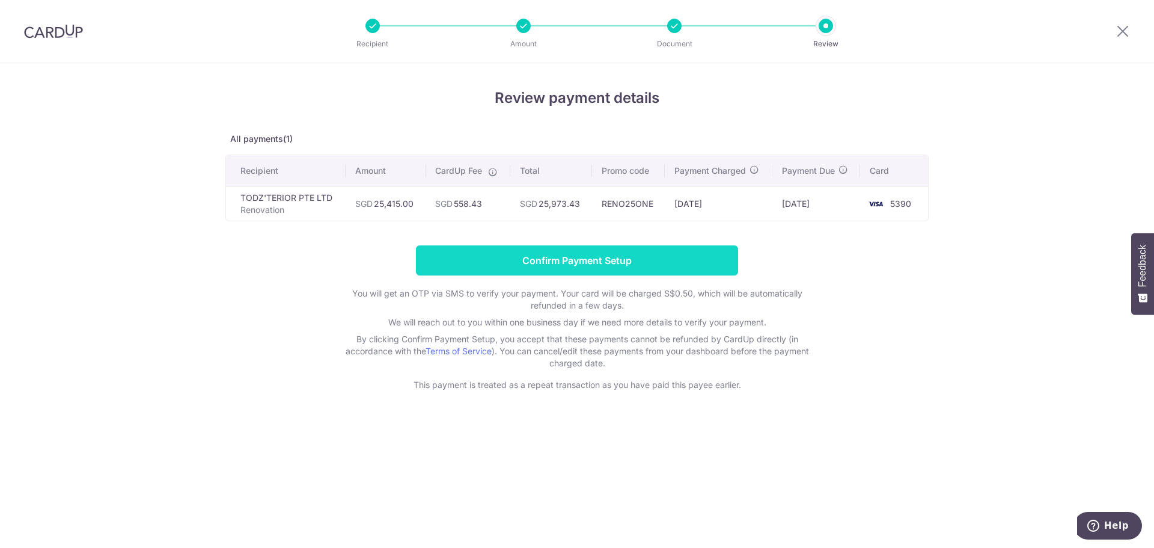
click at [652, 262] on input "Confirm Payment Setup" at bounding box center [577, 260] width 322 height 30
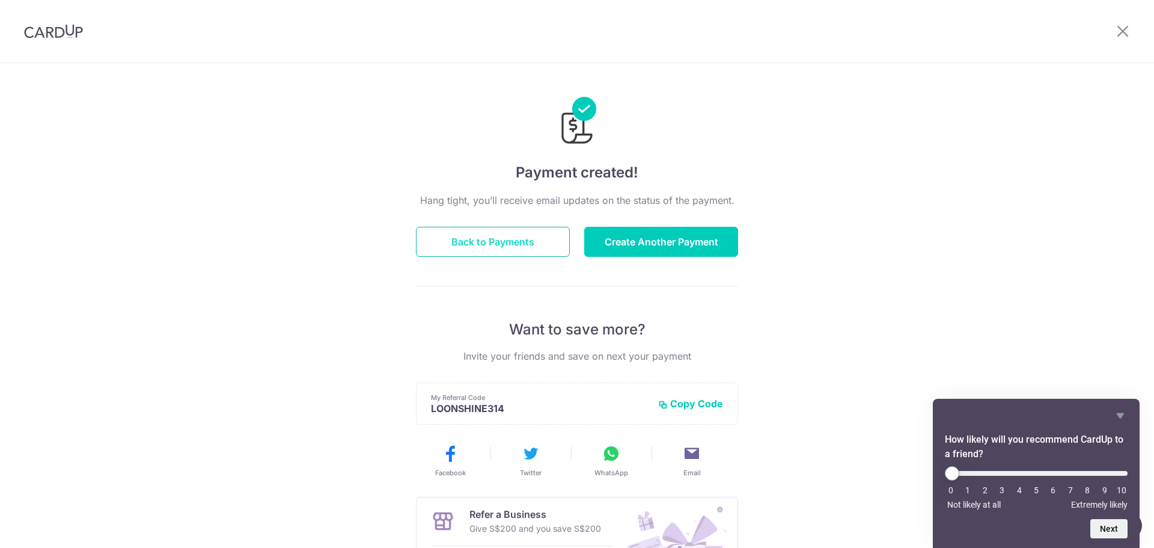
click at [483, 243] on button "Back to Payments" at bounding box center [493, 242] width 154 height 30
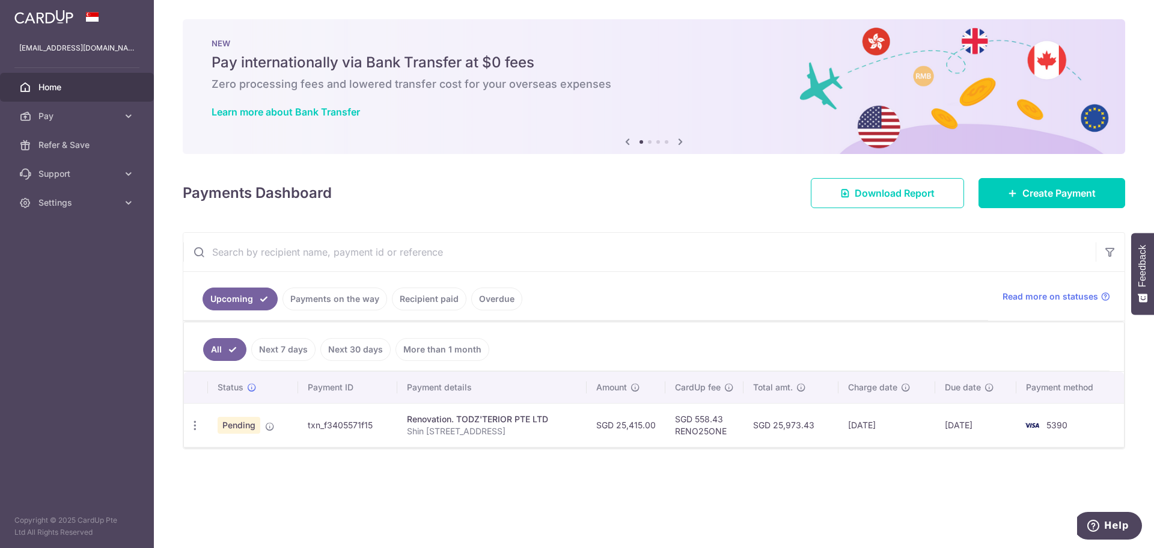
click at [355, 302] on link "Payments on the way" at bounding box center [335, 298] width 105 height 23
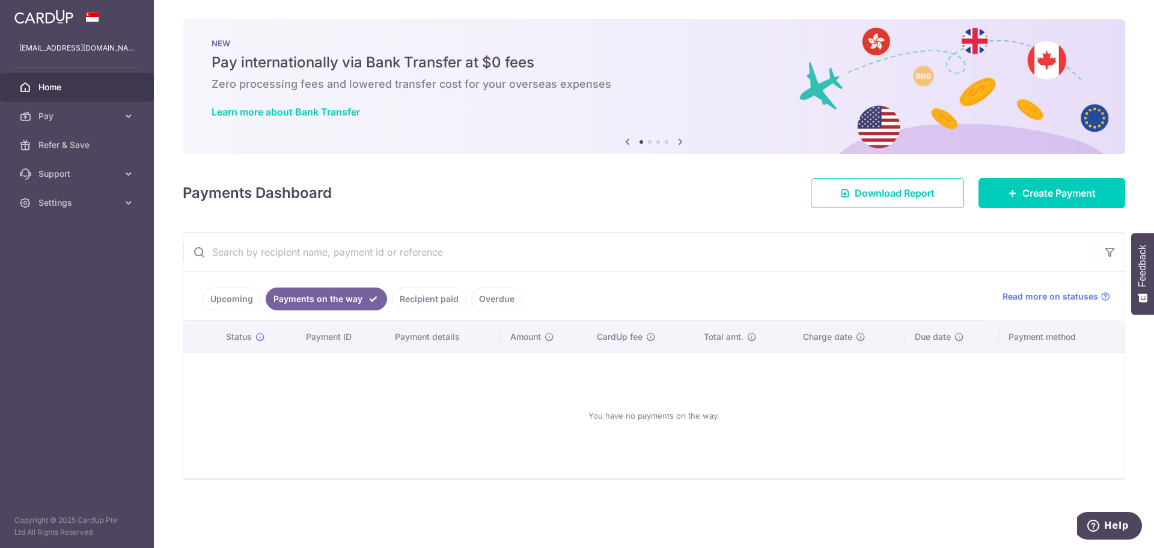
click at [413, 301] on link "Recipient paid" at bounding box center [429, 298] width 75 height 23
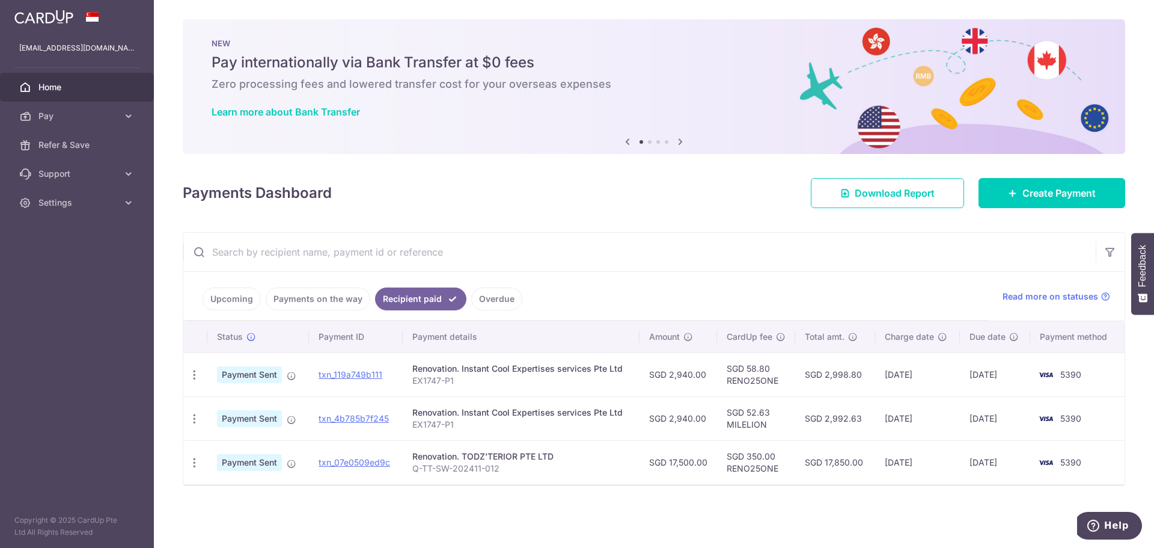
click at [243, 300] on link "Upcoming" at bounding box center [232, 298] width 58 height 23
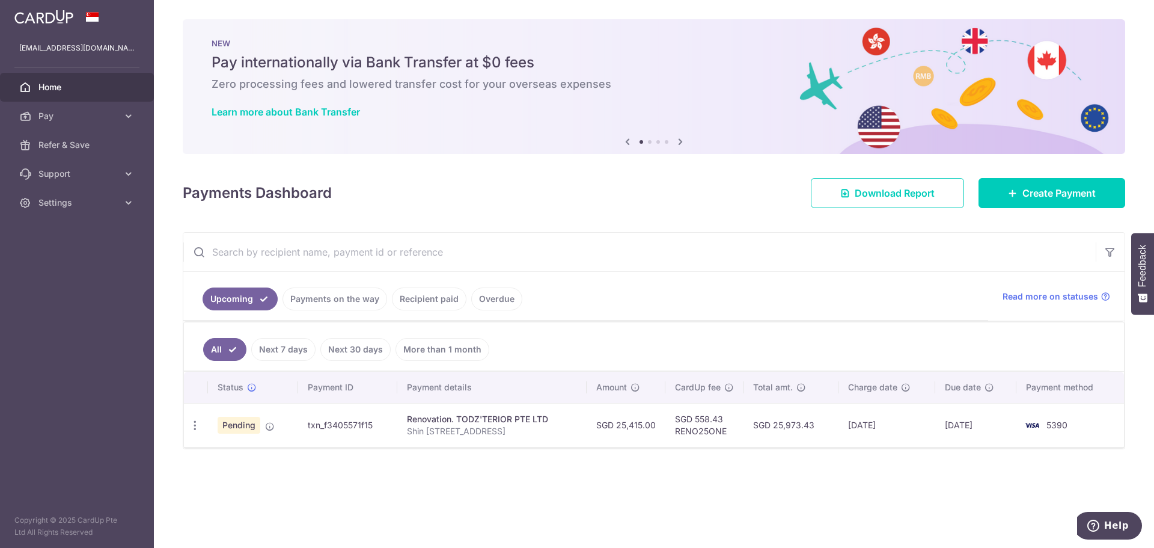
click at [308, 301] on link "Payments on the way" at bounding box center [335, 298] width 105 height 23
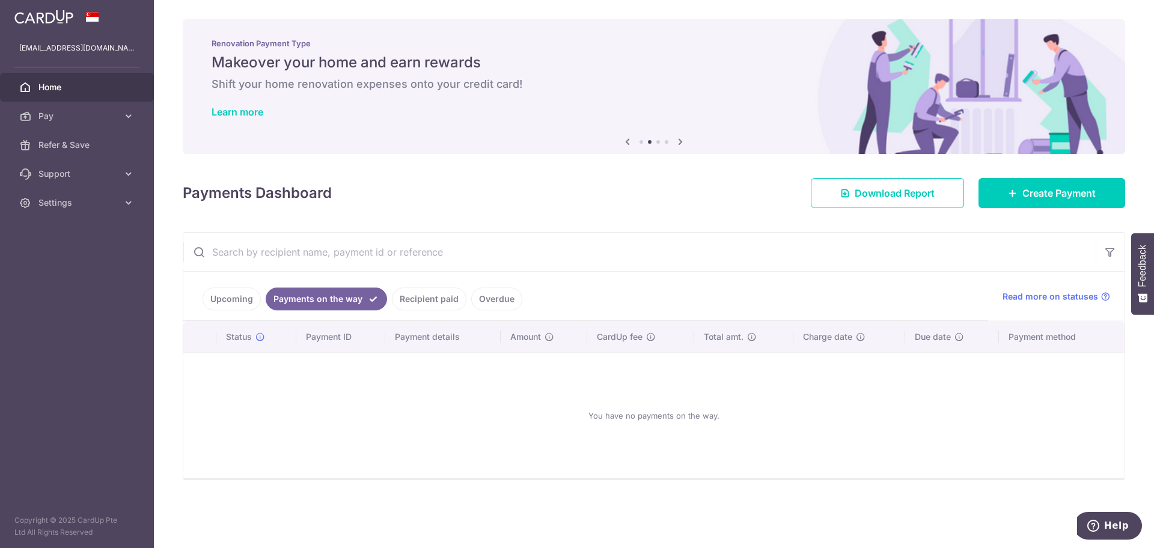
click at [235, 296] on link "Upcoming" at bounding box center [232, 298] width 58 height 23
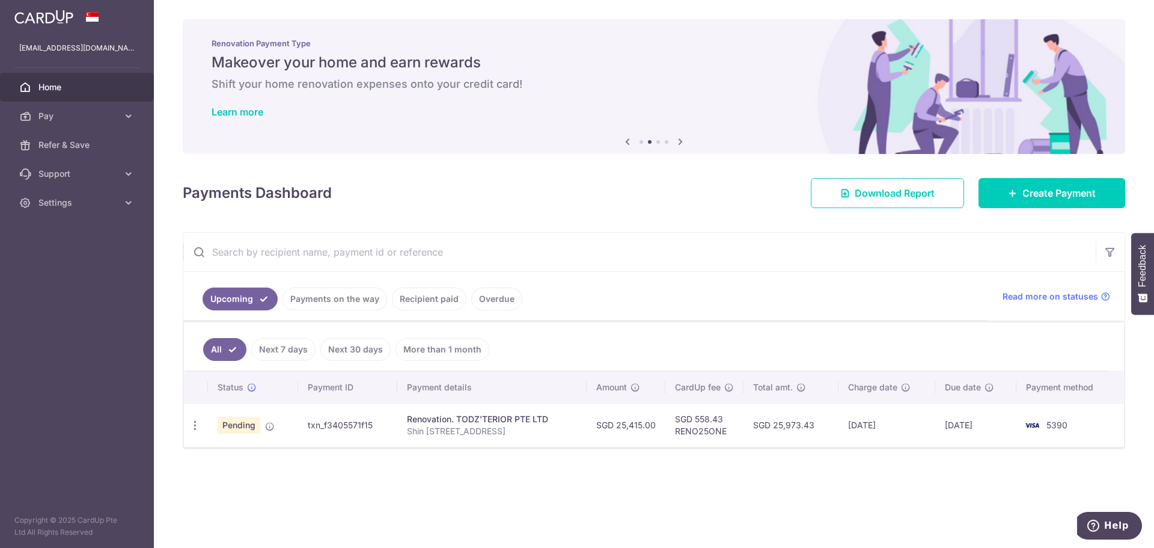
click at [422, 295] on link "Recipient paid" at bounding box center [429, 298] width 75 height 23
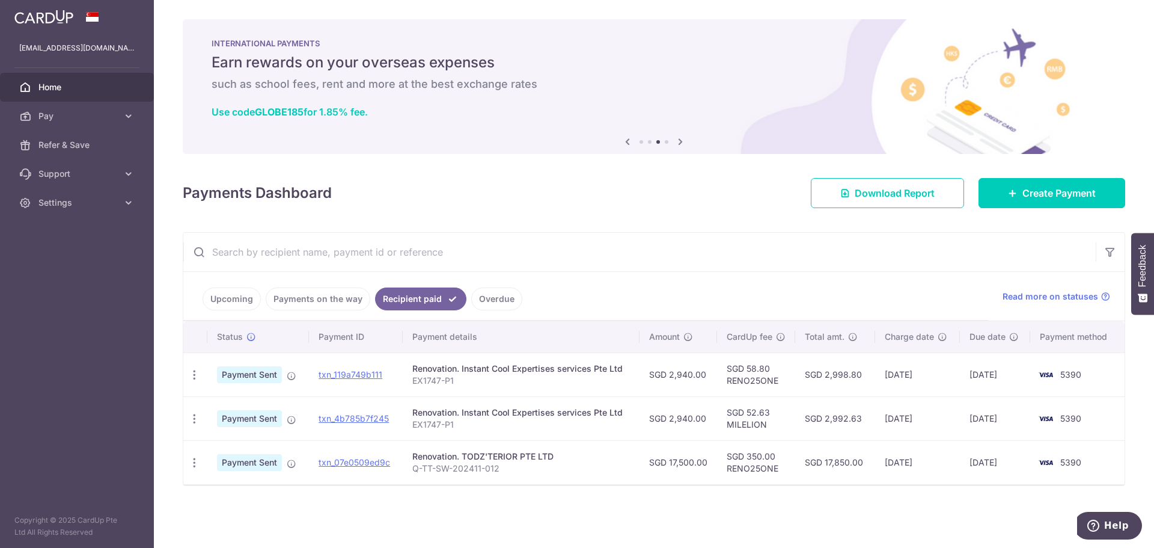
click at [230, 310] on ul "Upcoming Payments on the way Recipient paid Overdue" at bounding box center [585, 296] width 805 height 49
click at [233, 297] on link "Upcoming" at bounding box center [232, 298] width 58 height 23
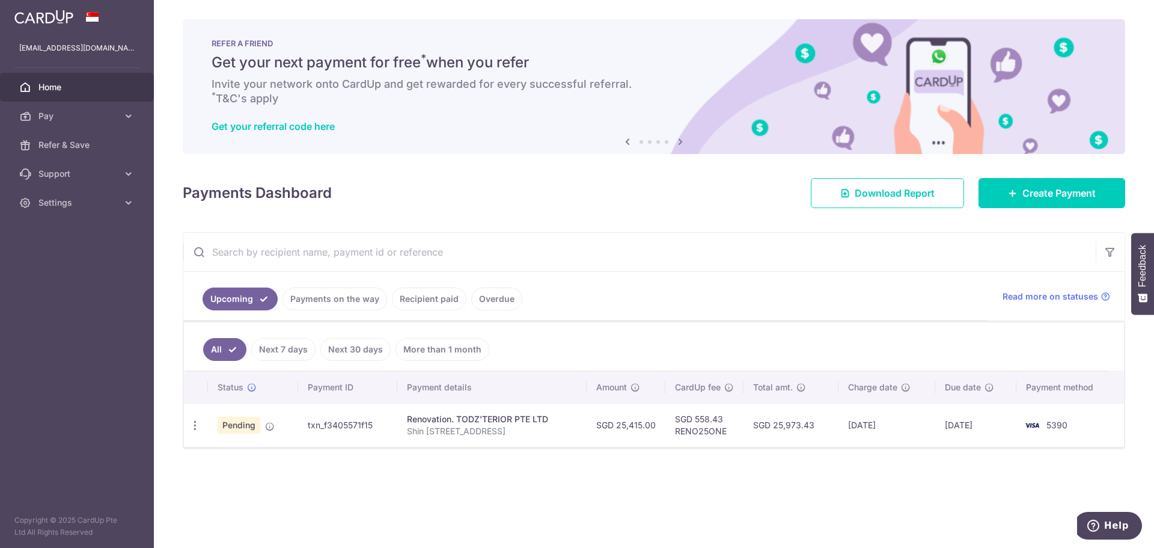
click at [360, 293] on link "Payments on the way" at bounding box center [335, 298] width 105 height 23
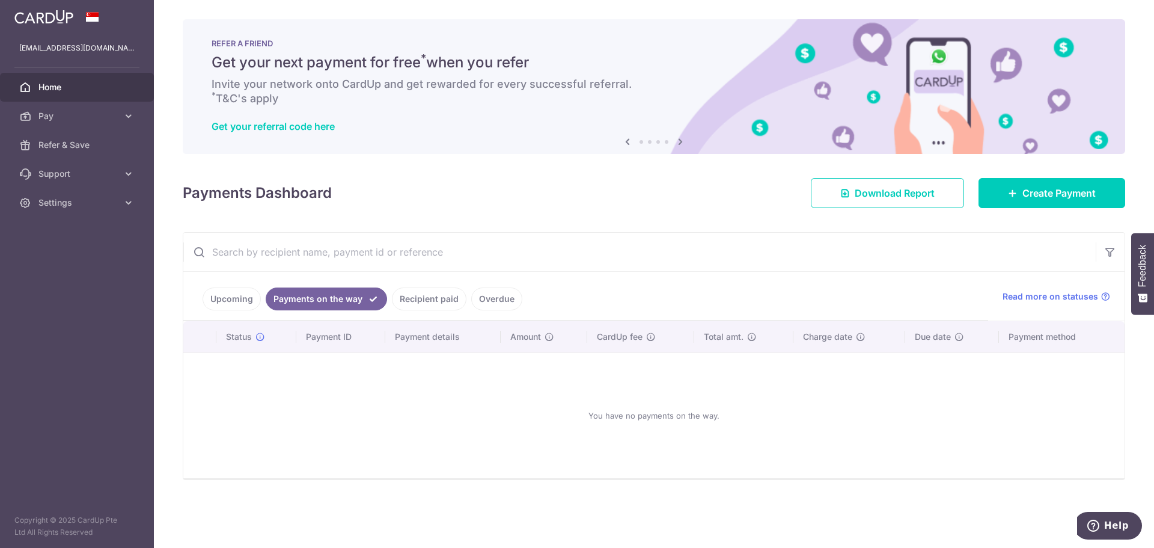
click at [432, 296] on link "Recipient paid" at bounding box center [429, 298] width 75 height 23
